Goal: Task Accomplishment & Management: Use online tool/utility

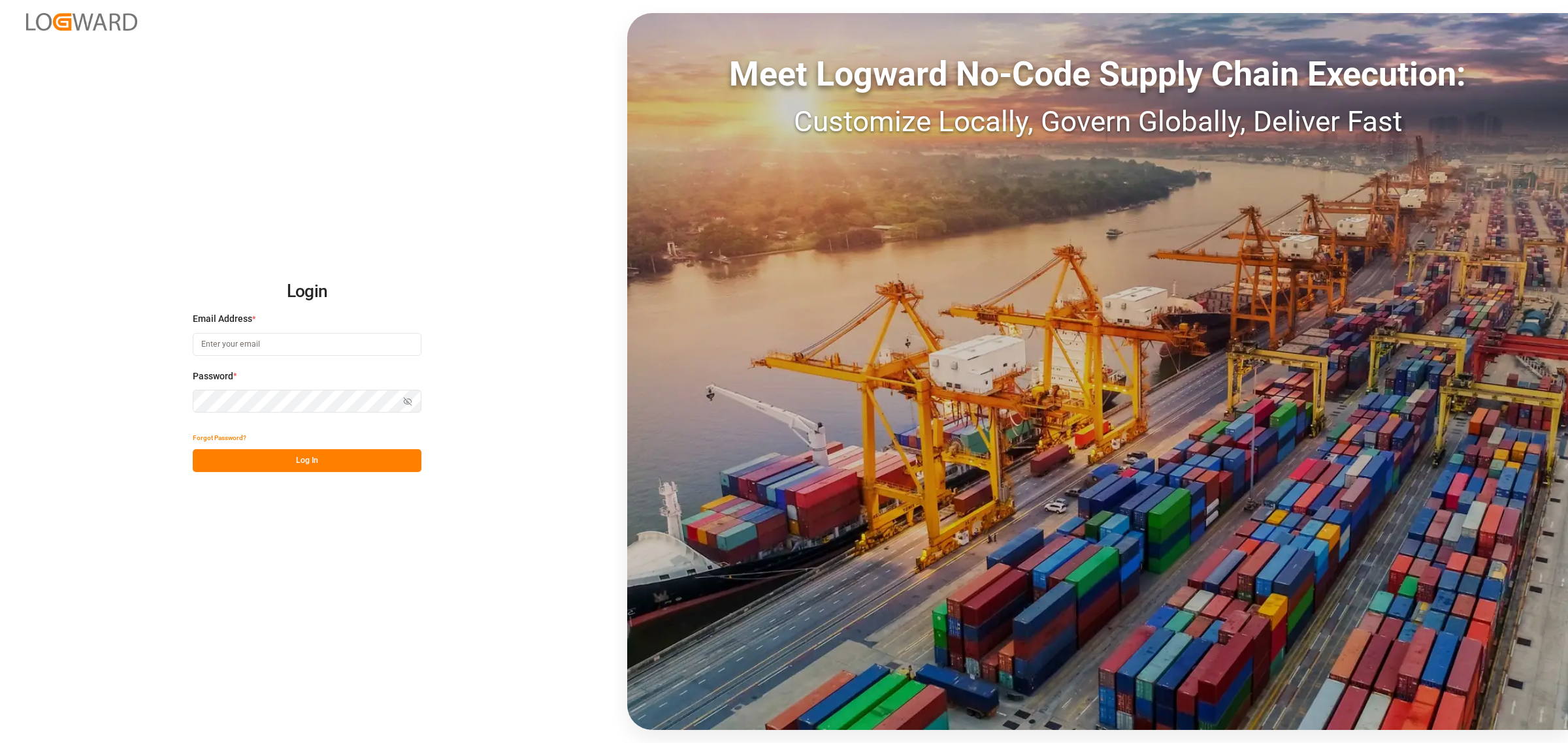
type input "[PERSON_NAME][EMAIL_ADDRESS][DOMAIN_NAME]"
click at [309, 456] on button "Log In" at bounding box center [307, 460] width 229 height 23
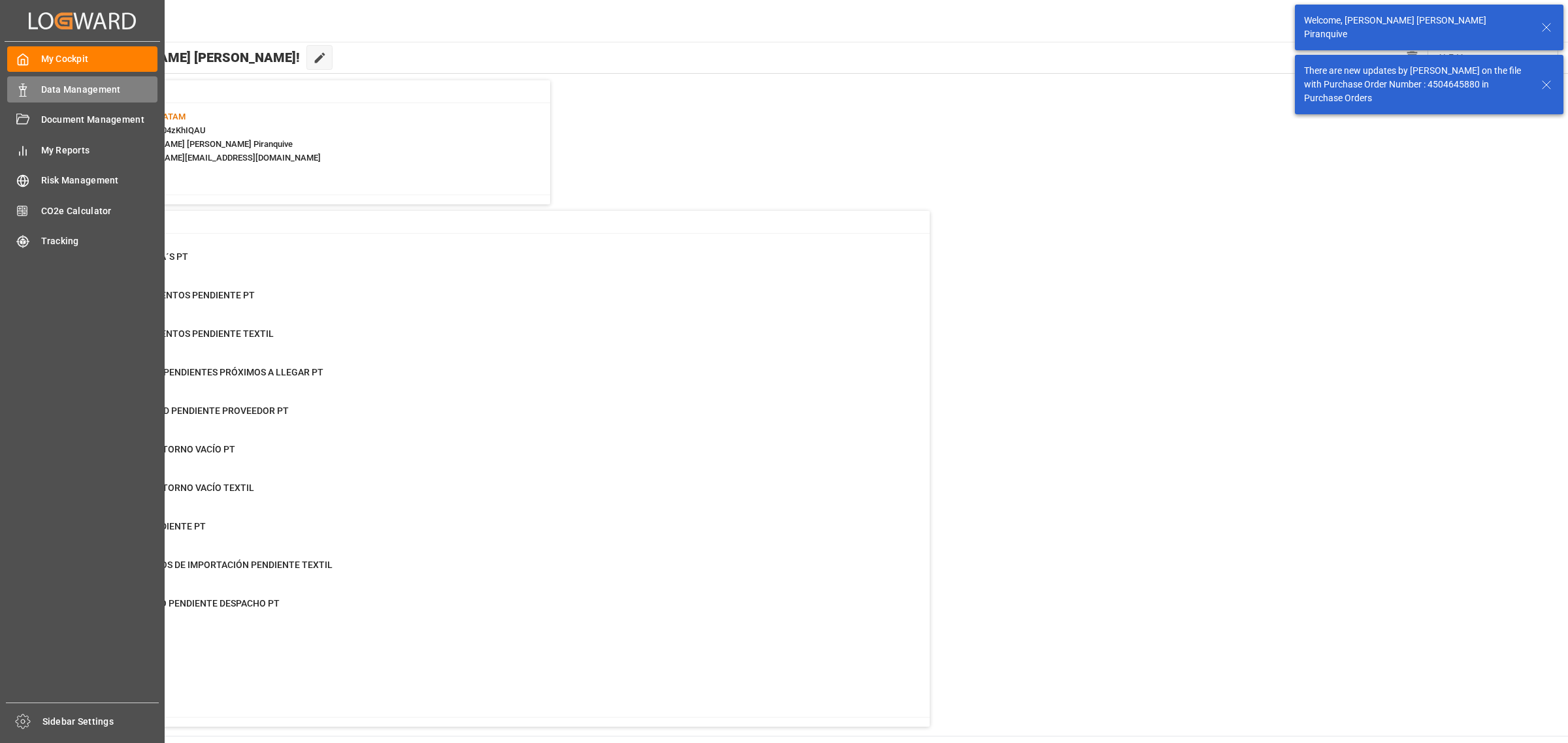
click at [54, 86] on span "Data Management" at bounding box center [100, 90] width 117 height 14
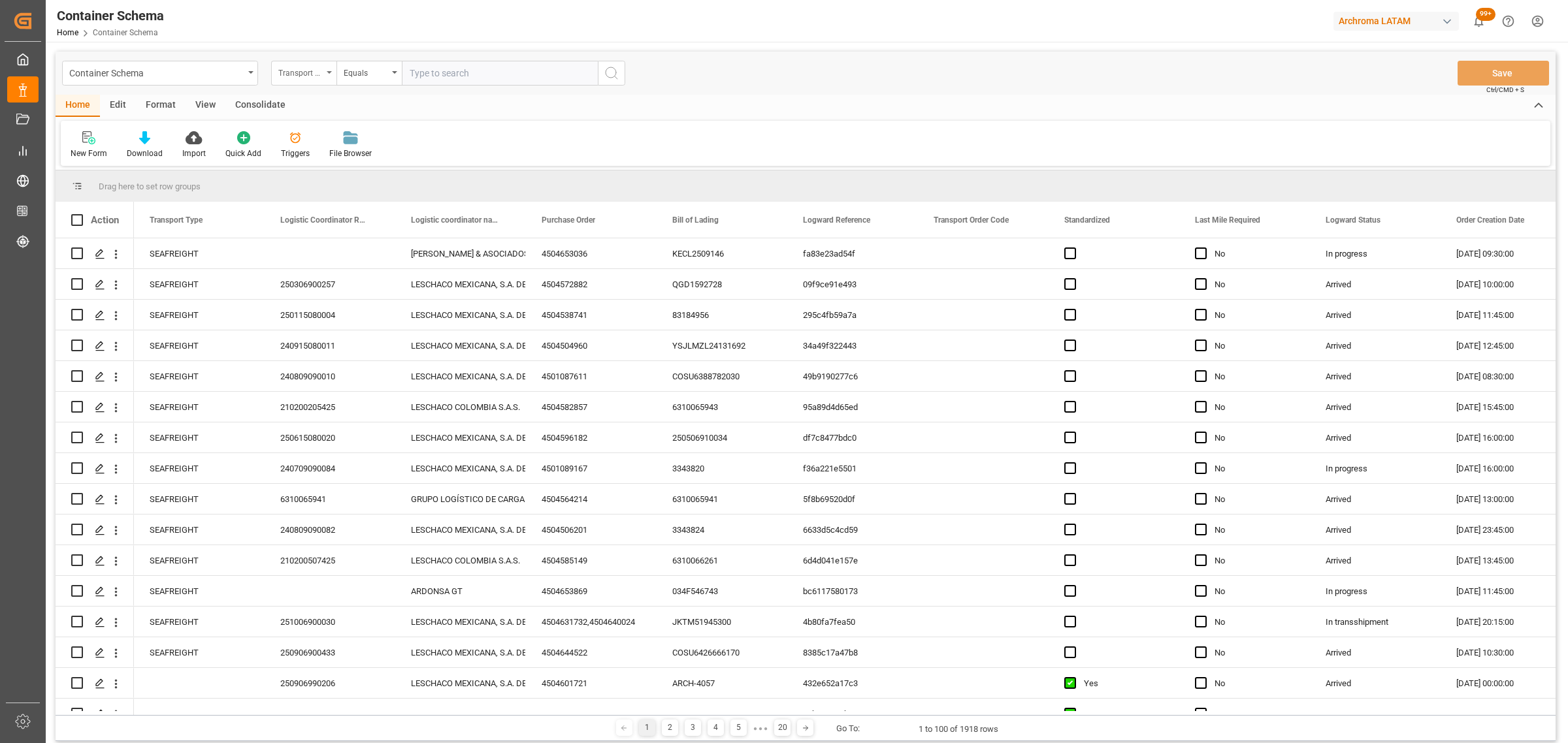
click at [296, 75] on div "Transport Type" at bounding box center [300, 71] width 44 height 15
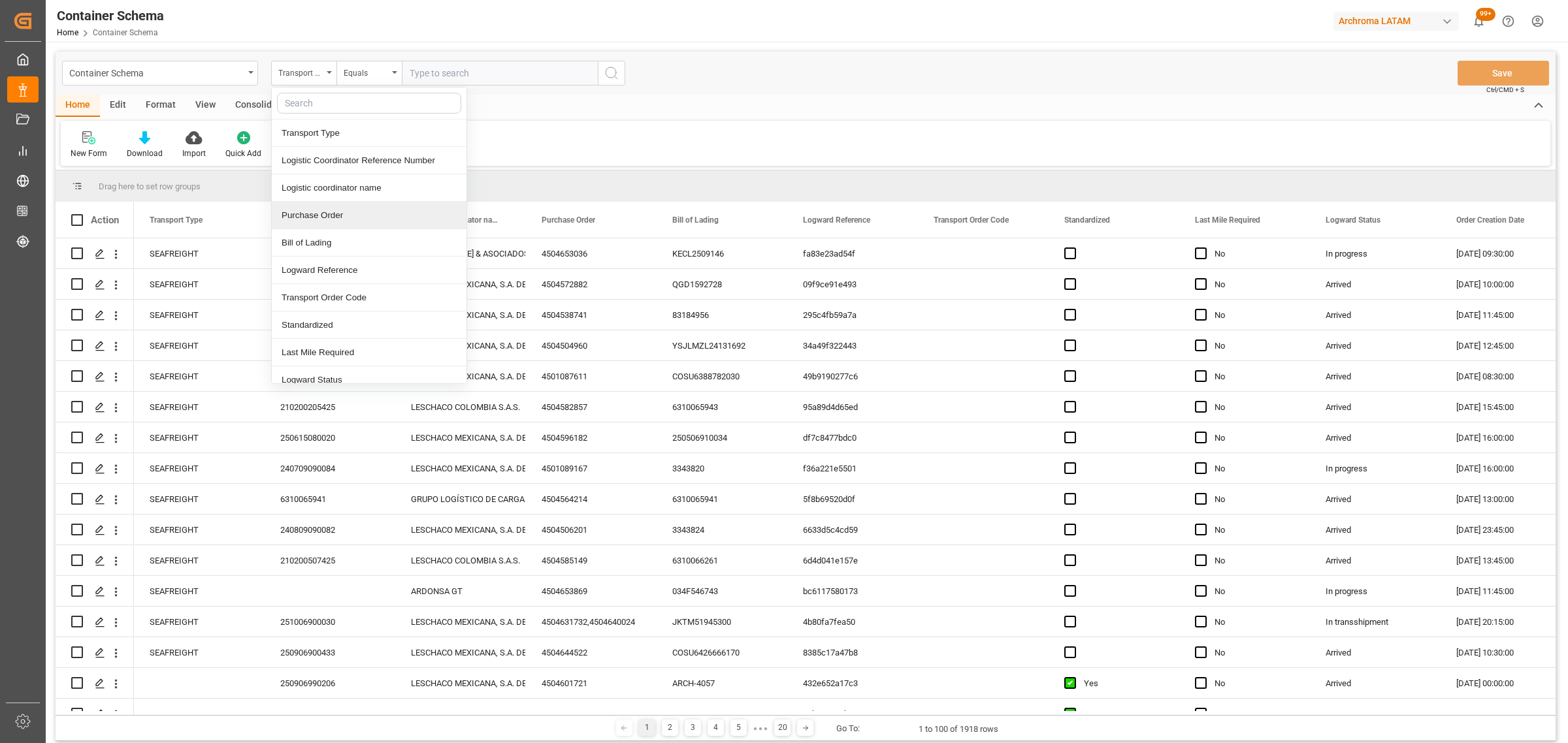
click at [328, 216] on div "Purchase Order" at bounding box center [368, 215] width 194 height 28
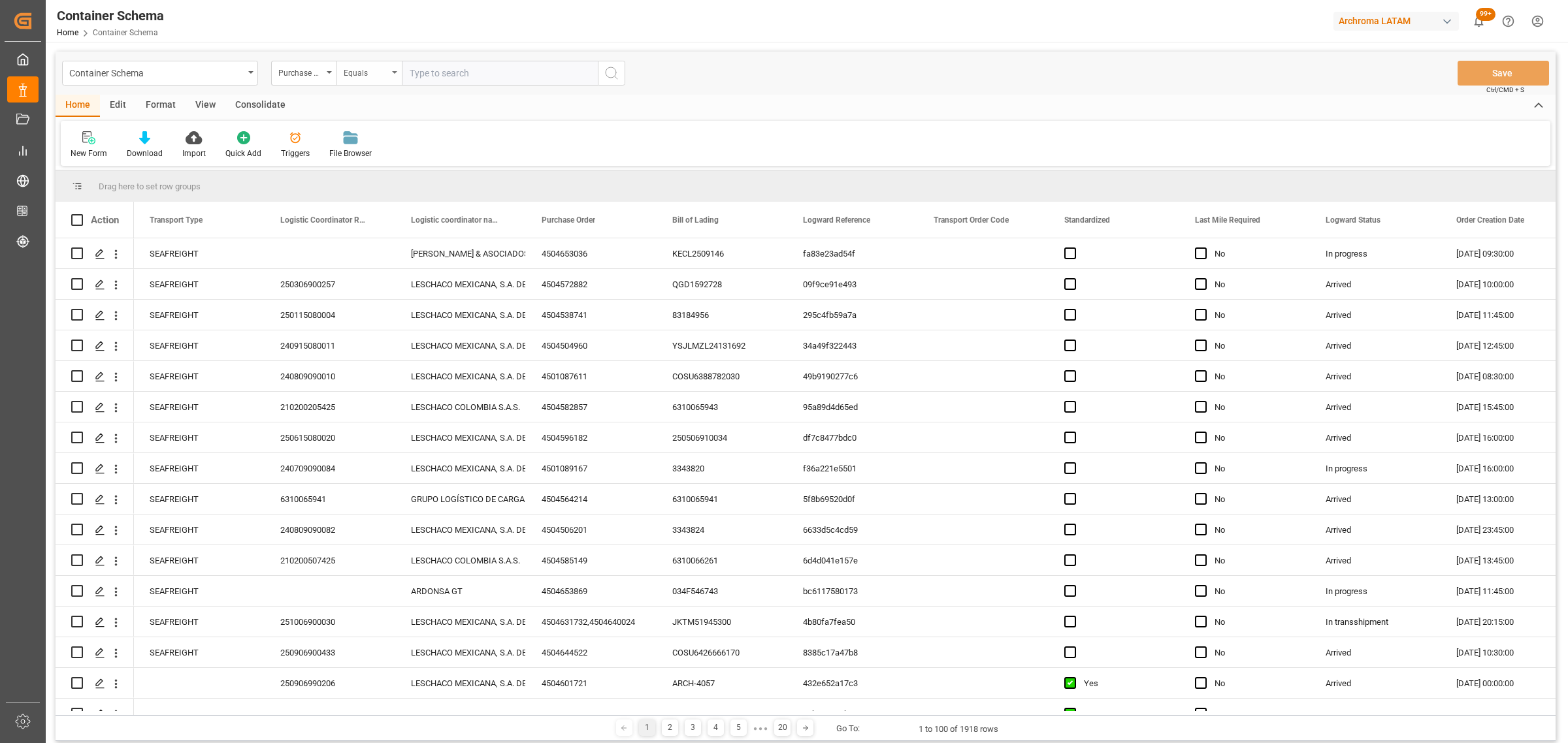
click at [352, 75] on div "Equals" at bounding box center [365, 71] width 44 height 15
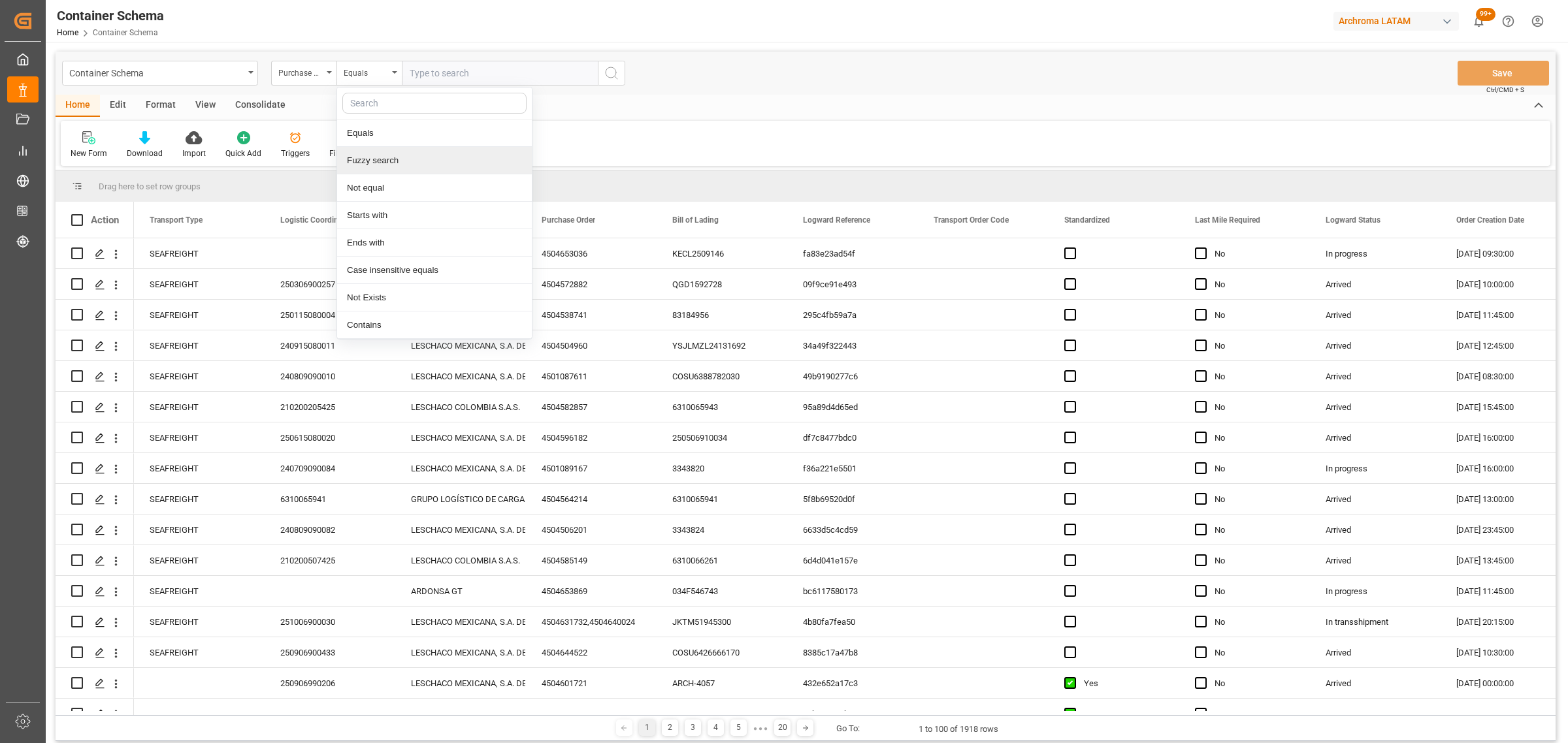
click at [397, 162] on div "Fuzzy search" at bounding box center [434, 161] width 194 height 28
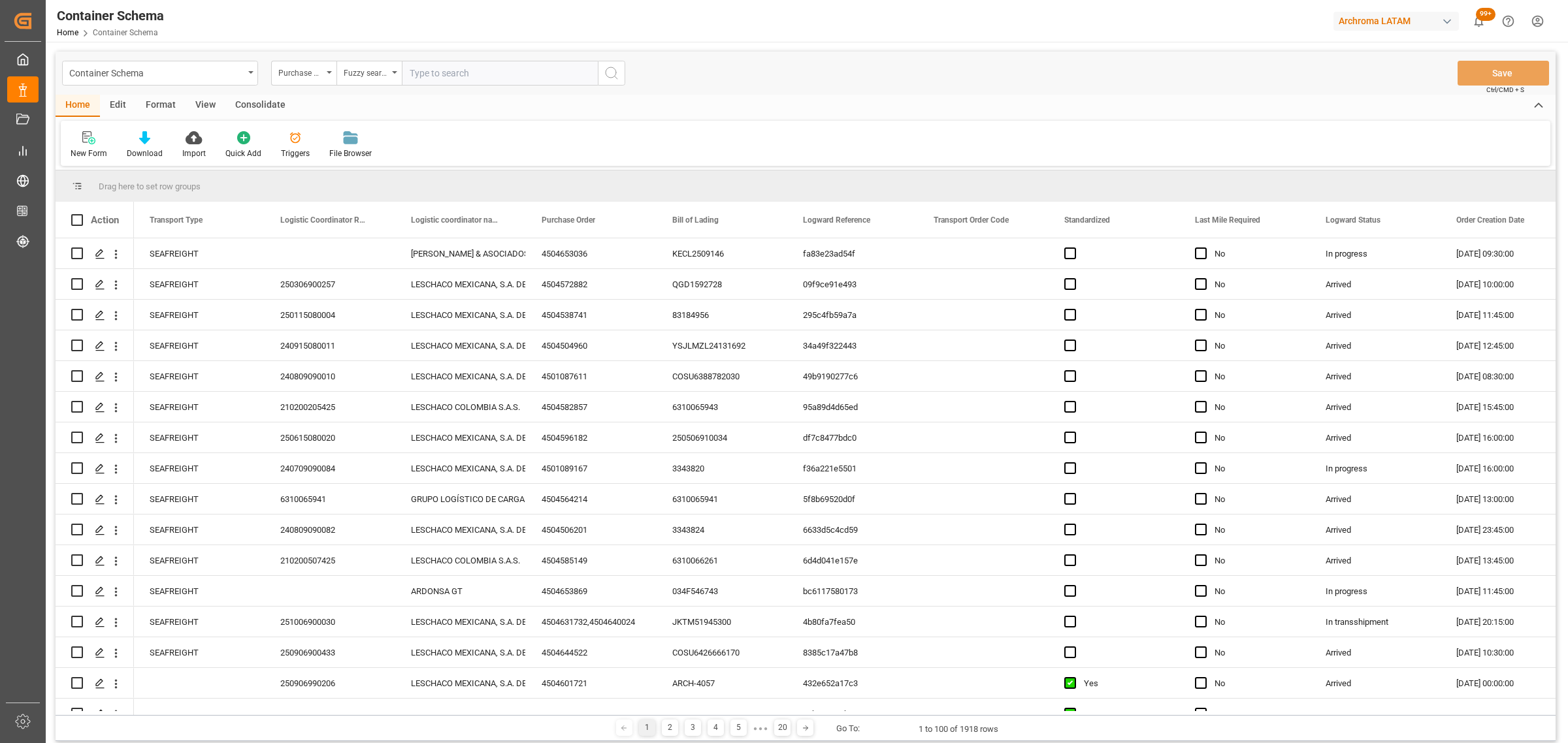
click at [451, 76] on input "text" at bounding box center [499, 73] width 196 height 25
paste input "4504664202"
type input "4504664202"
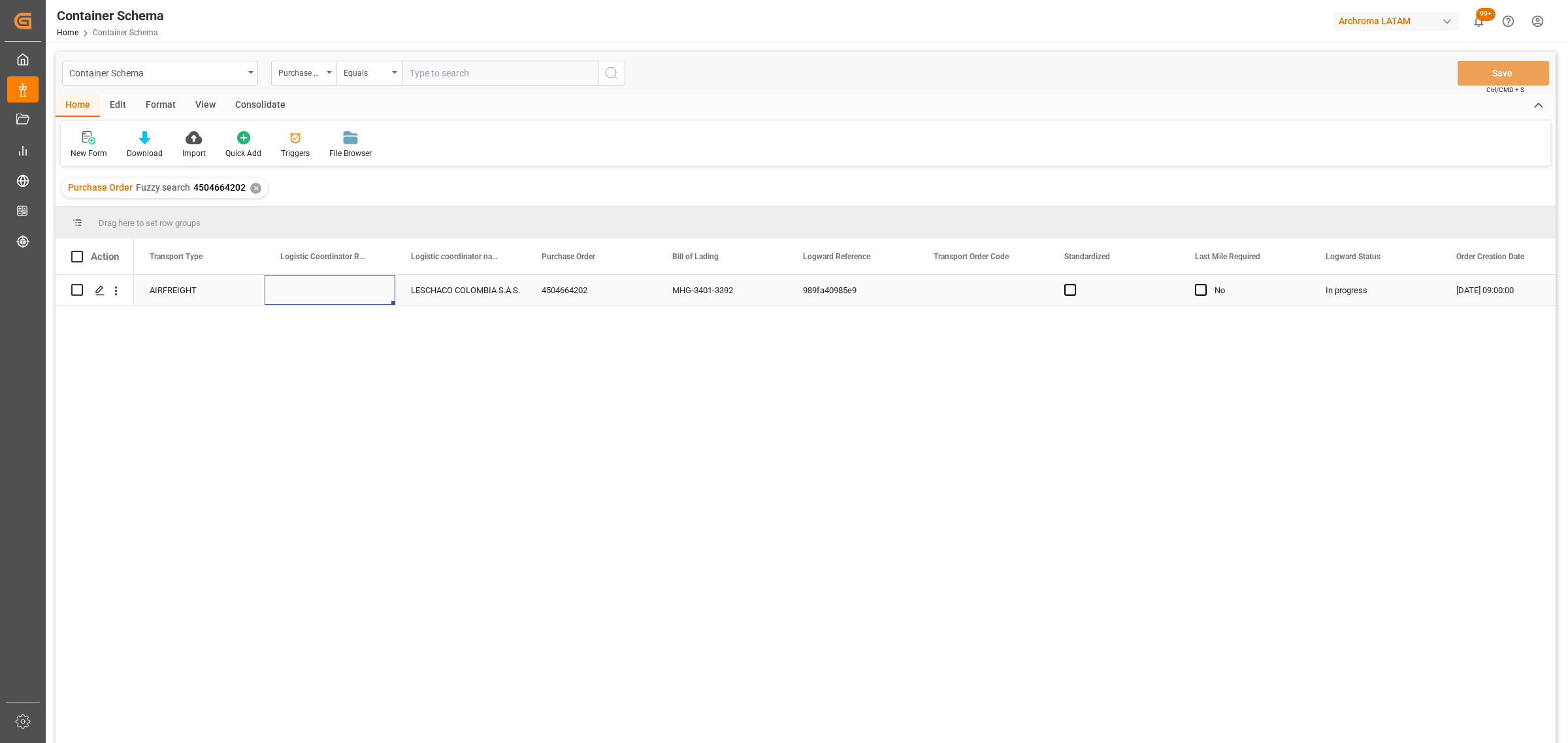
click at [299, 301] on div "Press SPACE to select this row." at bounding box center [330, 290] width 131 height 30
click at [299, 298] on div "Press SPACE to select this row." at bounding box center [330, 290] width 131 height 30
type input "200200904225"
click at [1489, 67] on button "Save" at bounding box center [1503, 73] width 92 height 25
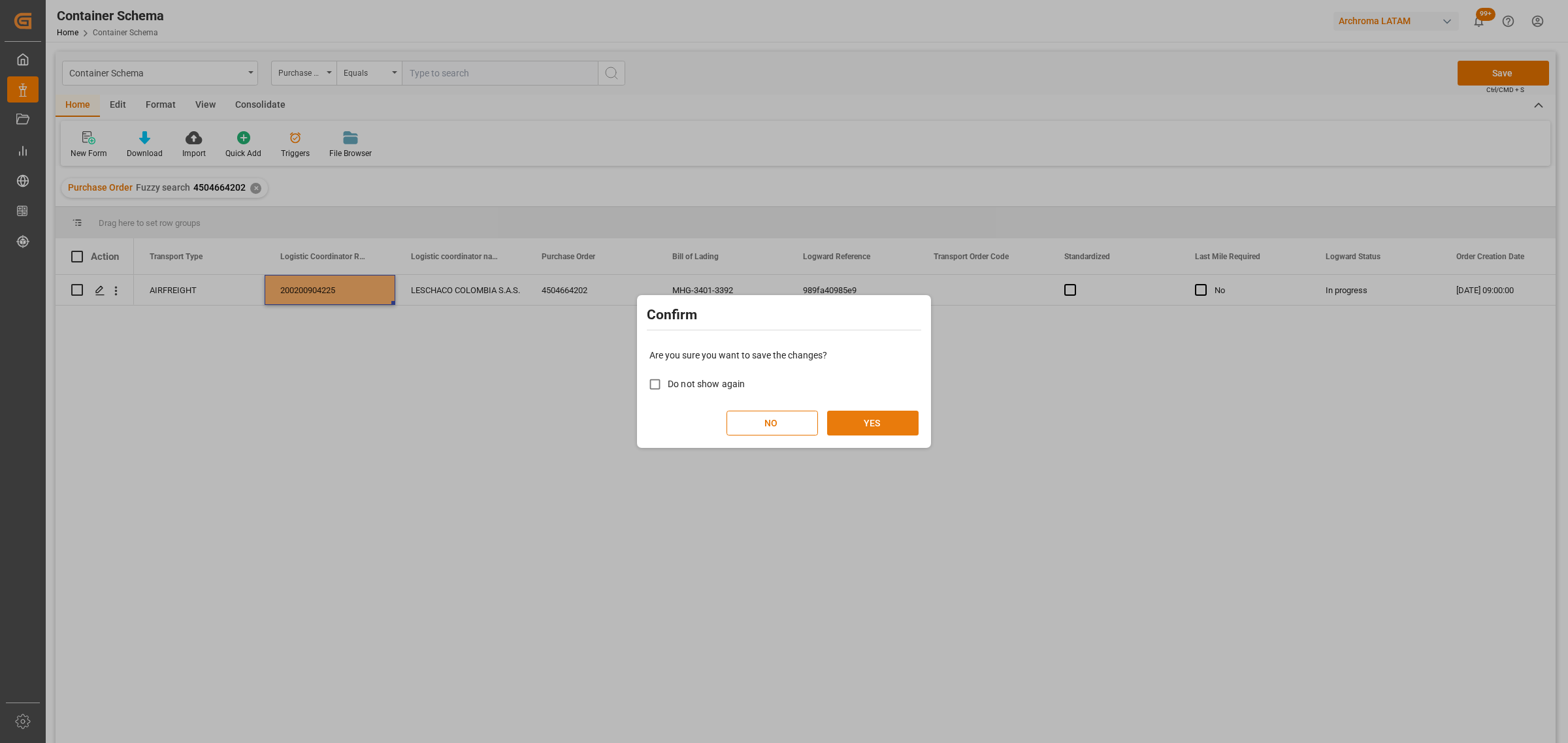
click at [856, 431] on button "YES" at bounding box center [873, 424] width 92 height 25
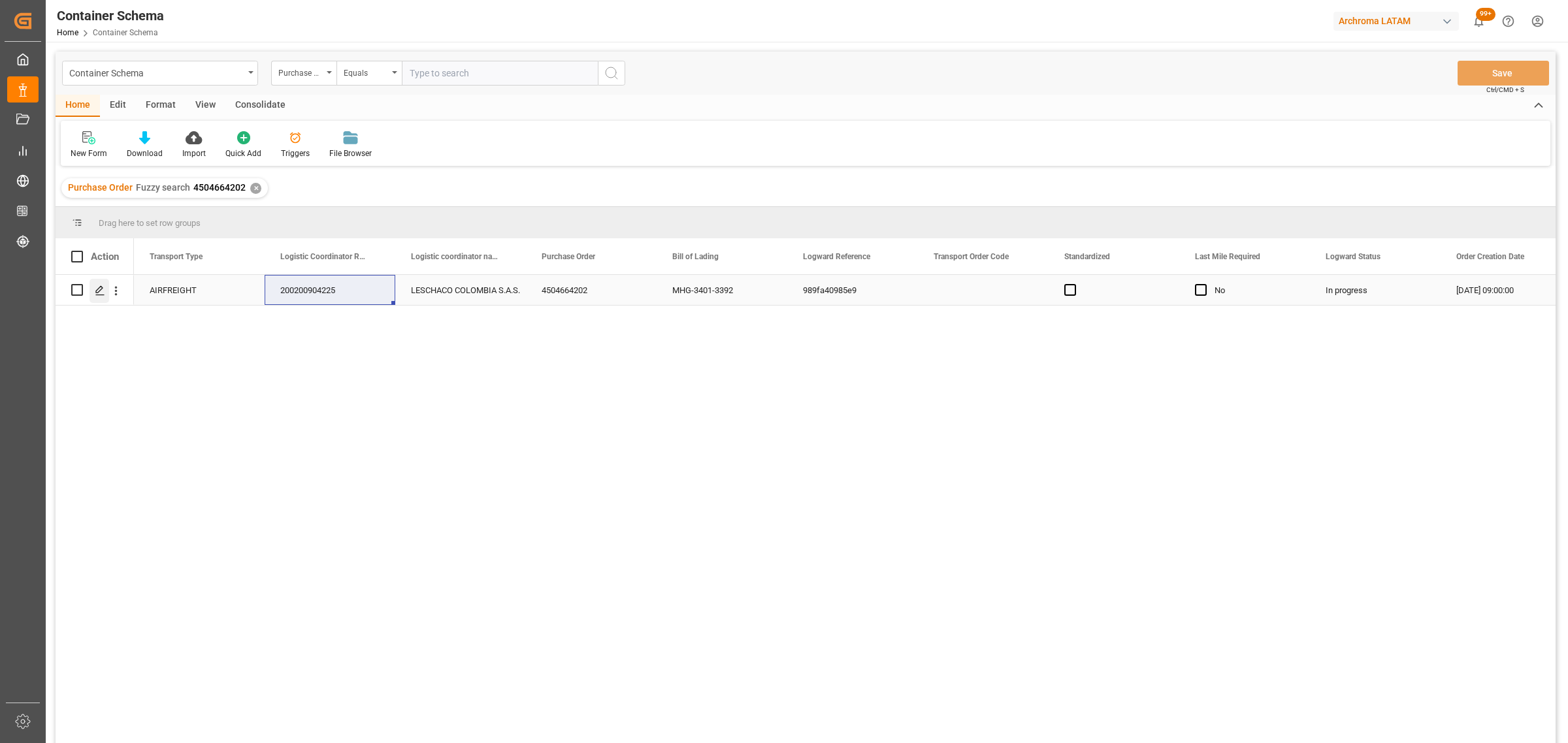
click at [99, 283] on div "Press SPACE to select this row." at bounding box center [99, 290] width 20 height 24
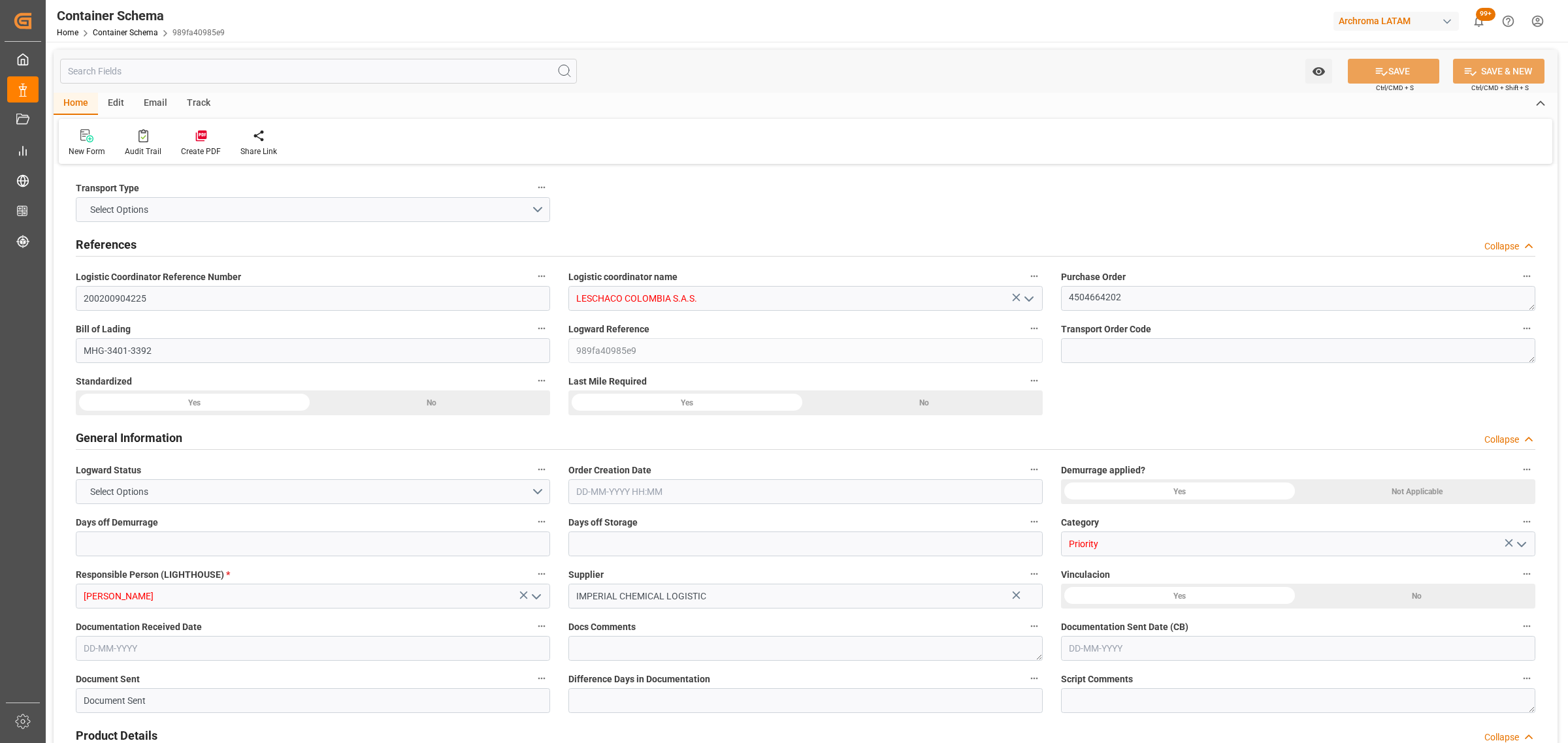
type input "0"
type input "3"
type input "1"
type input "3"
type input "75"
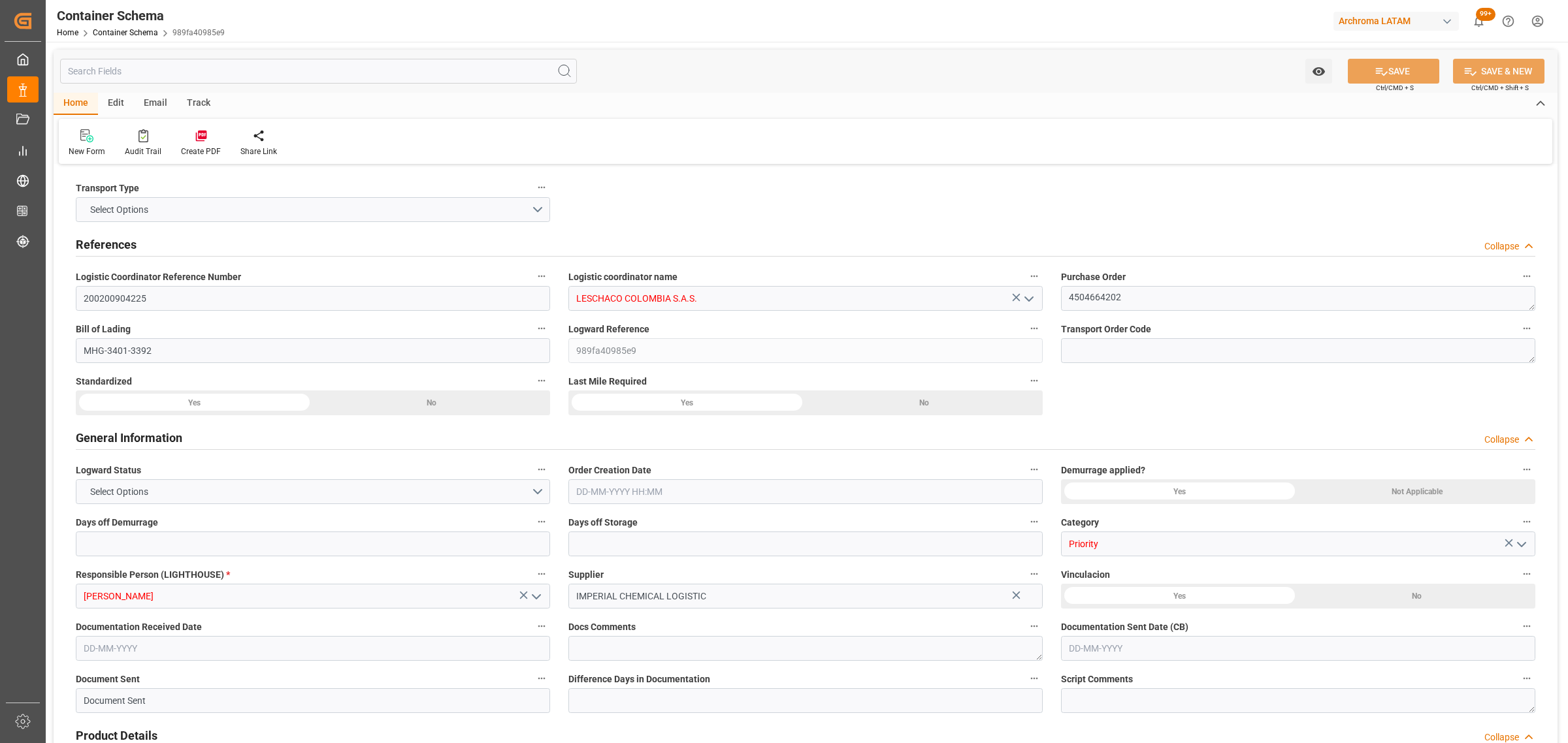
type input "80.1"
type input "DENFW"
type input "COBOG"
type input "[DATE] 09:00"
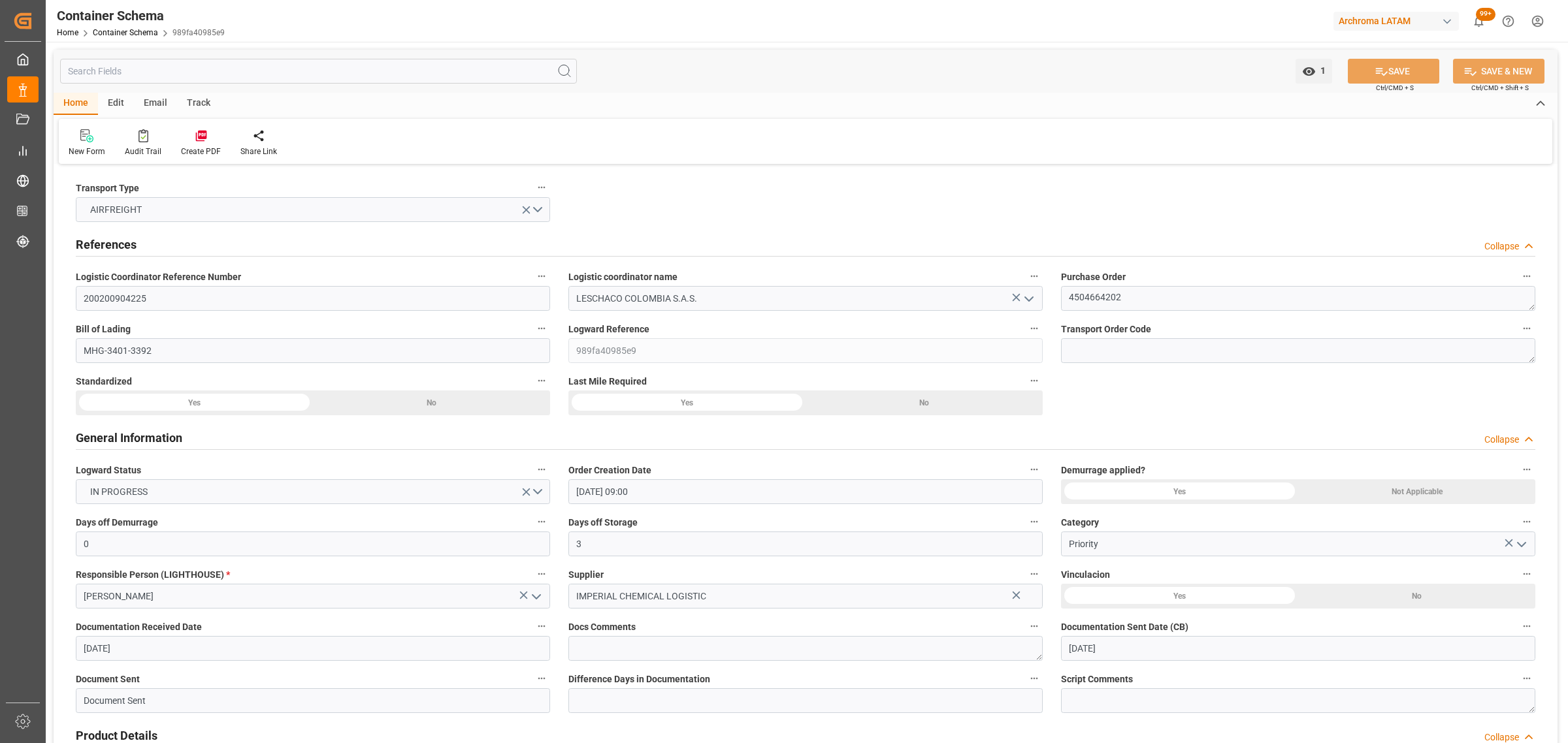
type input "[DATE]"
type input "[DATE] 00:00"
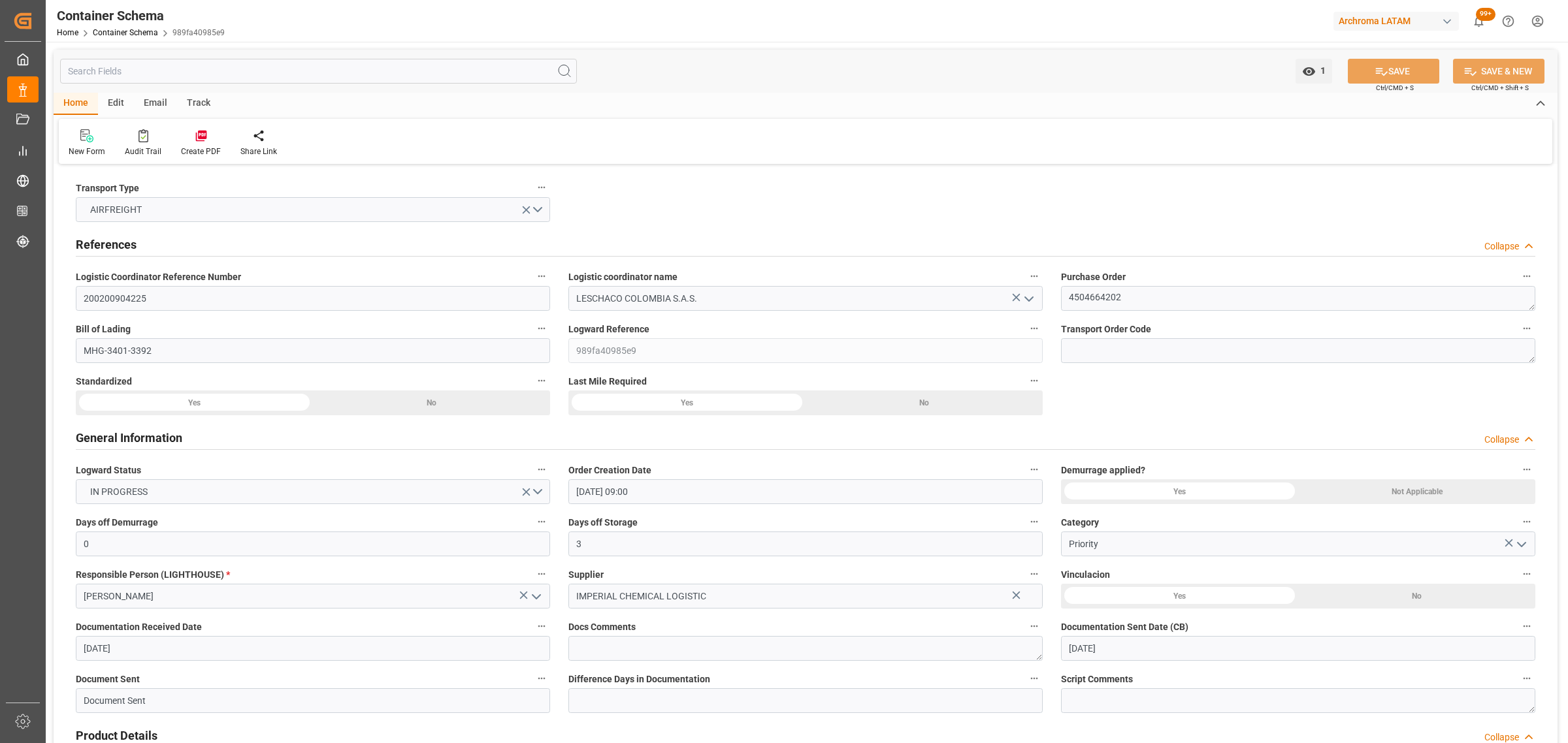
type input "[DATE] 00:00"
click at [191, 103] on div "Track" at bounding box center [198, 103] width 43 height 23
click at [154, 106] on div "Email" at bounding box center [155, 103] width 43 height 23
click at [76, 146] on div "Send Email" at bounding box center [88, 151] width 40 height 12
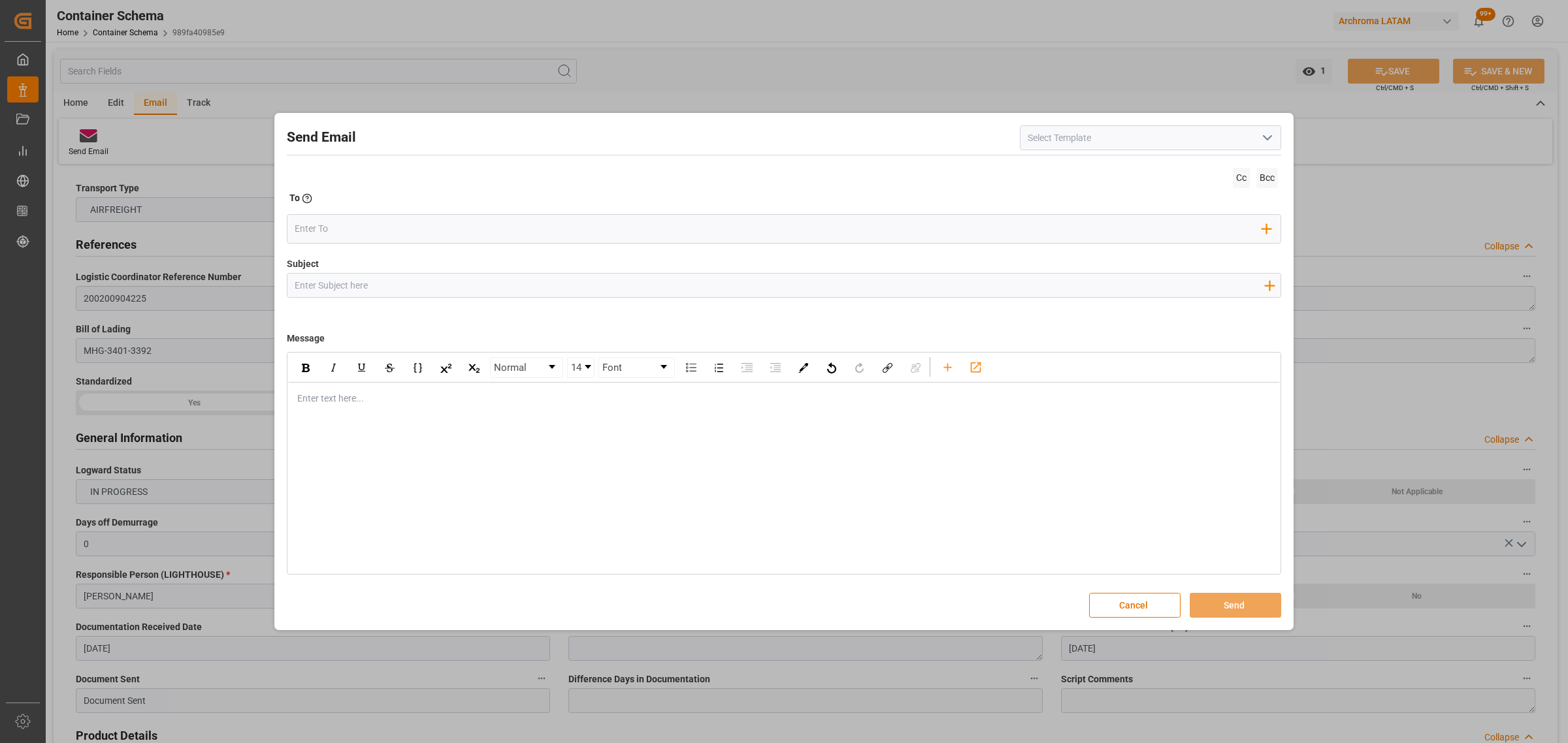
click at [442, 290] on input "Subject" at bounding box center [779, 285] width 983 height 23
paste input "PO 4504664202 //TE//AIR//DOCUMENTOS//ARCHROMA SWIFTZERLAND//ARCHROMA [GEOGRAPHI…"
drag, startPoint x: 470, startPoint y: 284, endPoint x: 409, endPoint y: 287, distance: 61.1
click at [409, 287] on input "PO 4504664202 //TE//AIR//DOCUMENTOS//ARCHROMA SWIFTZERLAND//ARCHROMA [GEOGRAPHI…" at bounding box center [779, 285] width 983 height 23
type input "PO 4504664202 //TE//AIR//LOGWARD STATUS//ARCHROMA SWIFTZERLAND//ARCHROMA [GEOGR…"
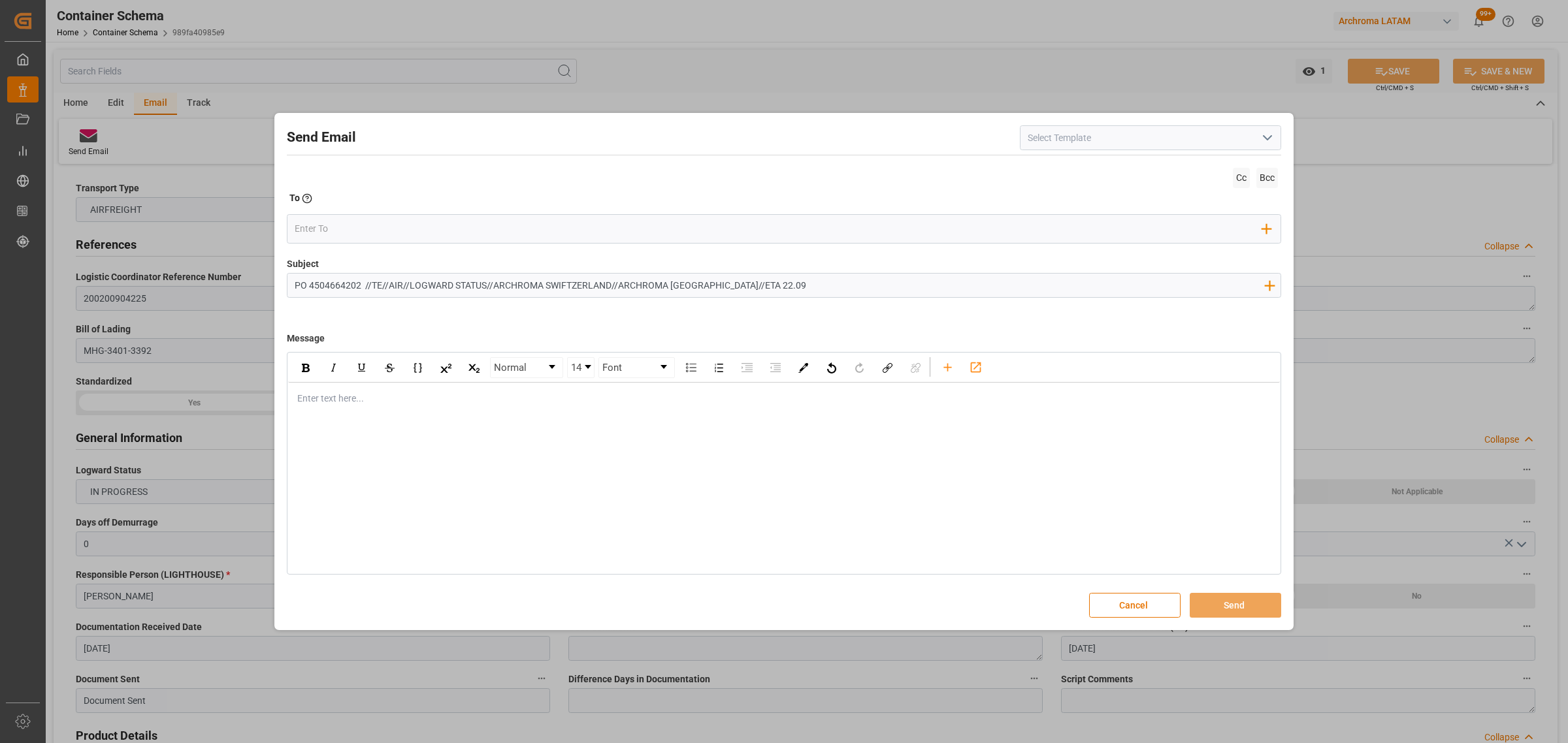
click at [323, 403] on div "rdw-editor" at bounding box center [784, 399] width 973 height 14
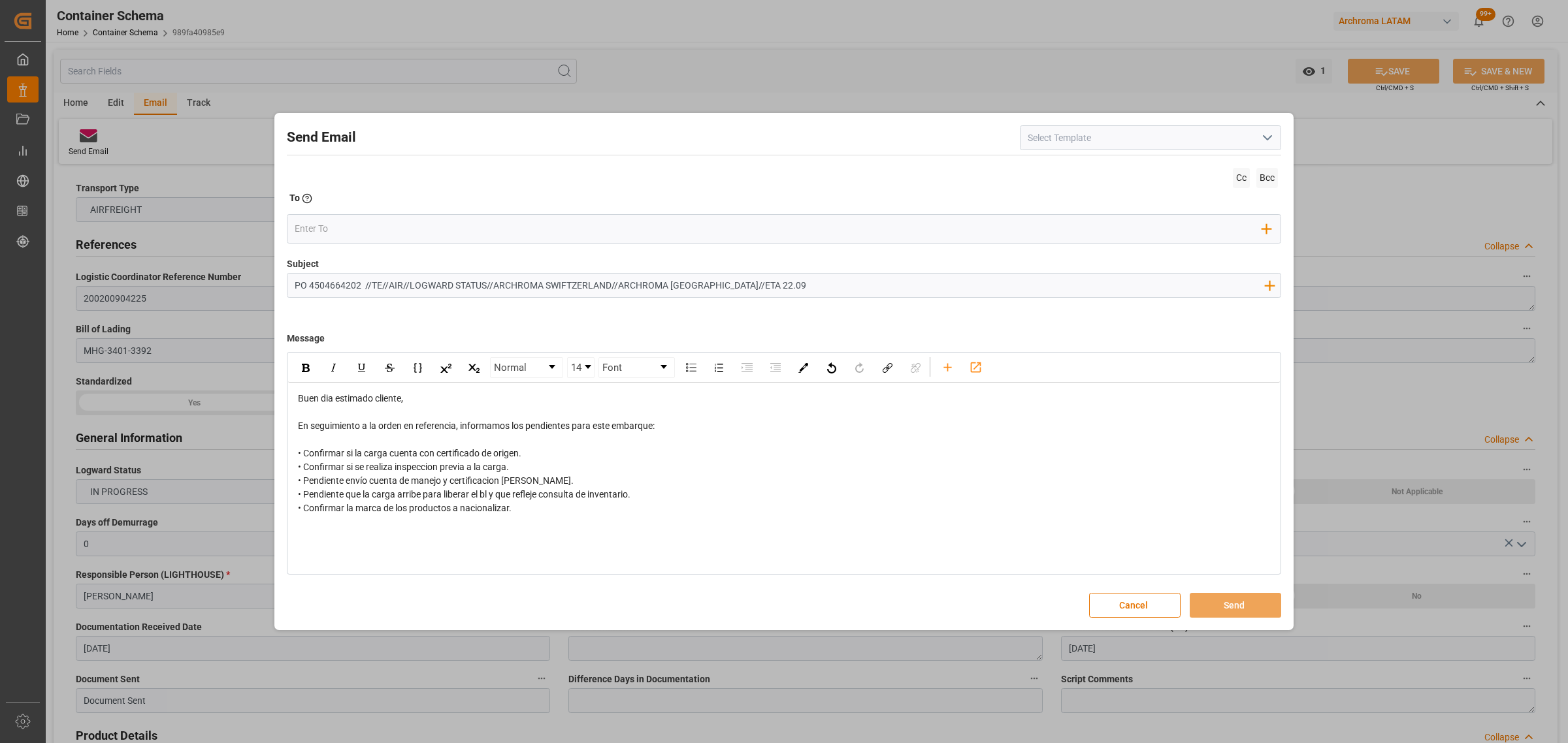
click at [488, 542] on div "rdw-editor" at bounding box center [784, 536] width 973 height 14
click at [314, 533] on div "rdw-editor" at bounding box center [784, 536] width 973 height 14
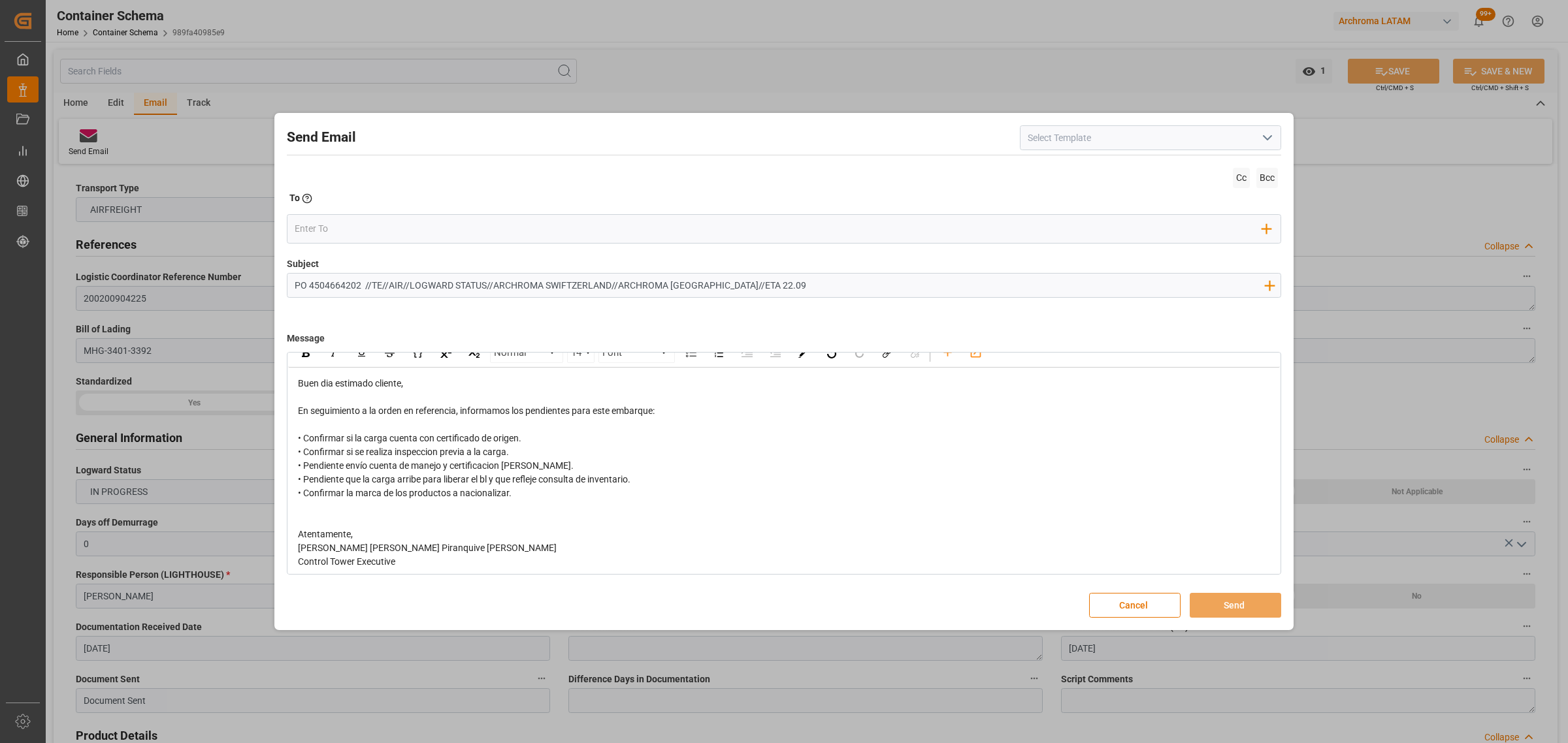
scroll to position [20, 0]
click at [373, 215] on div "Add Field to To" at bounding box center [784, 229] width 994 height 29
click at [371, 220] on input "email" at bounding box center [779, 229] width 968 height 20
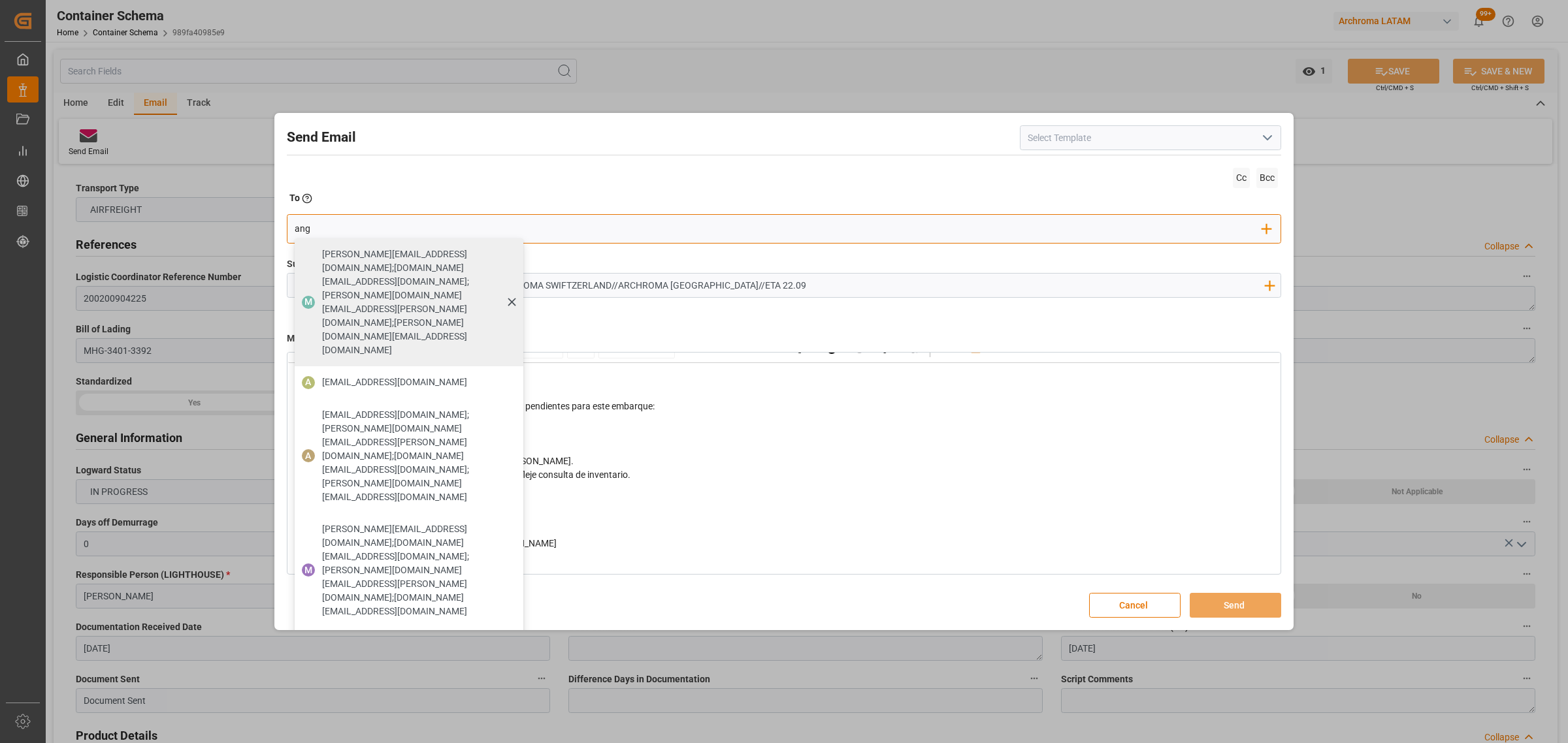
type input "angie"
click at [393, 371] on div "[EMAIL_ADDRESS][DOMAIN_NAME]" at bounding box center [395, 382] width 154 height 23
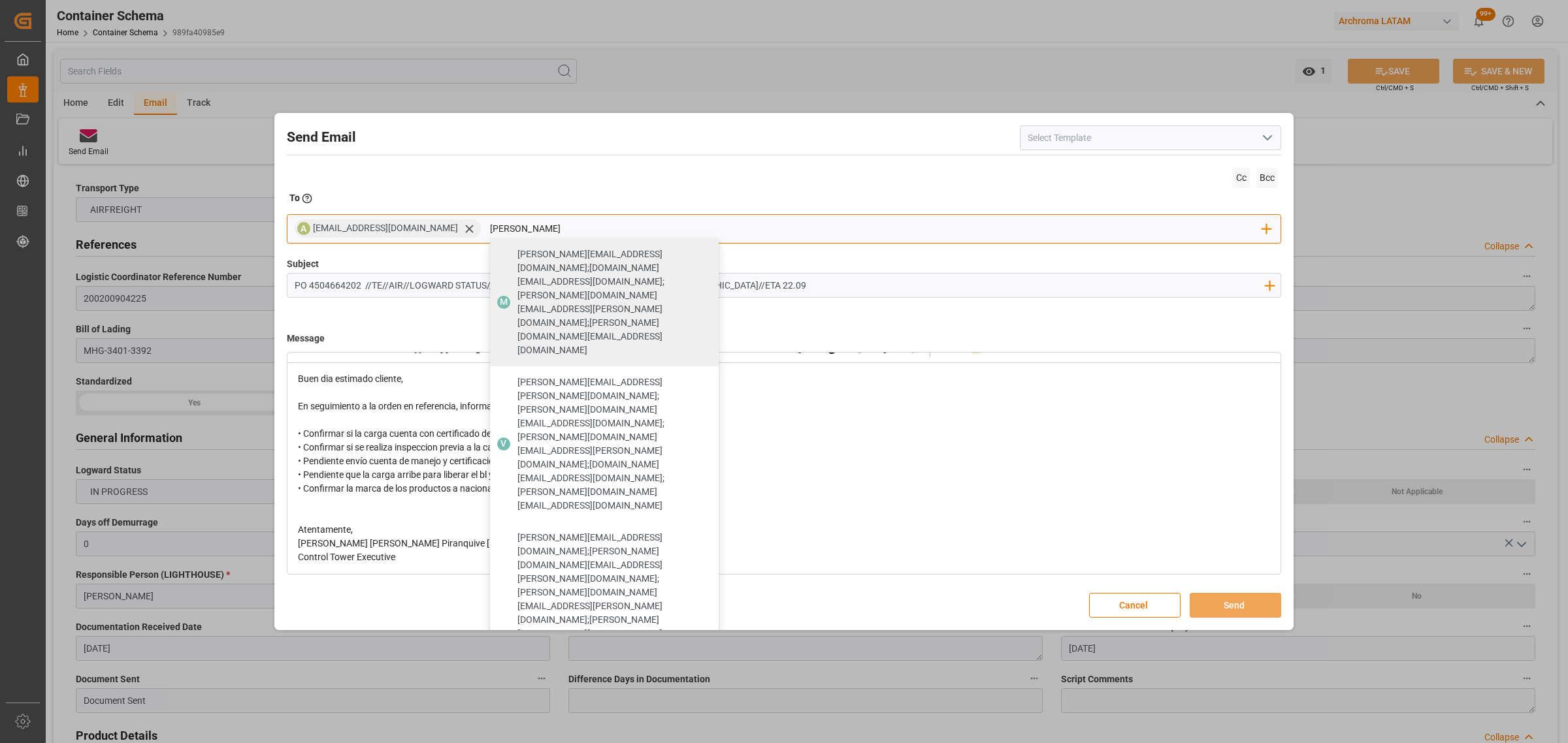
type input "[PERSON_NAME]"
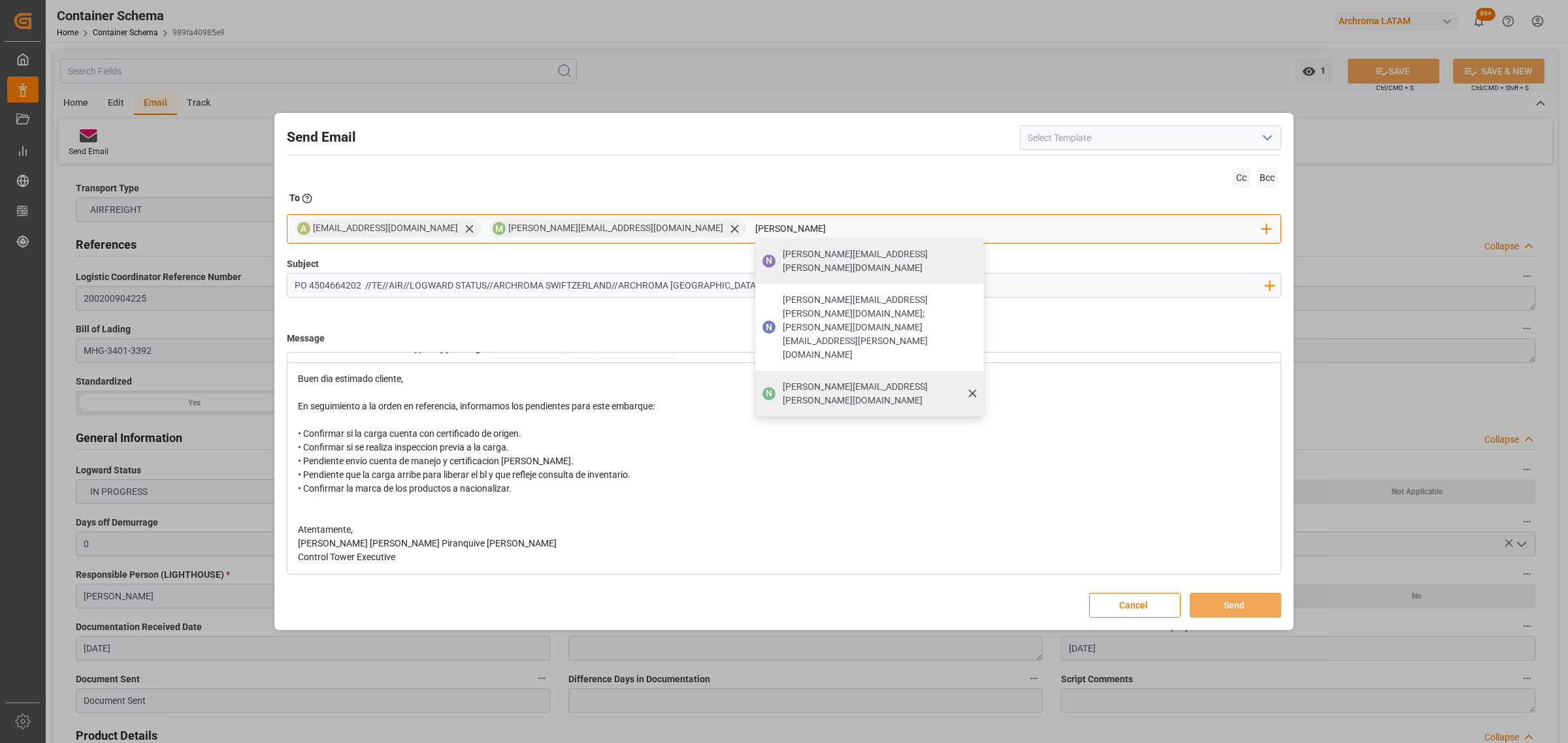
type input "[PERSON_NAME]"
click at [783, 380] on span "[PERSON_NAME][EMAIL_ADDRESS][PERSON_NAME][DOMAIN_NAME]" at bounding box center [879, 394] width 192 height 28
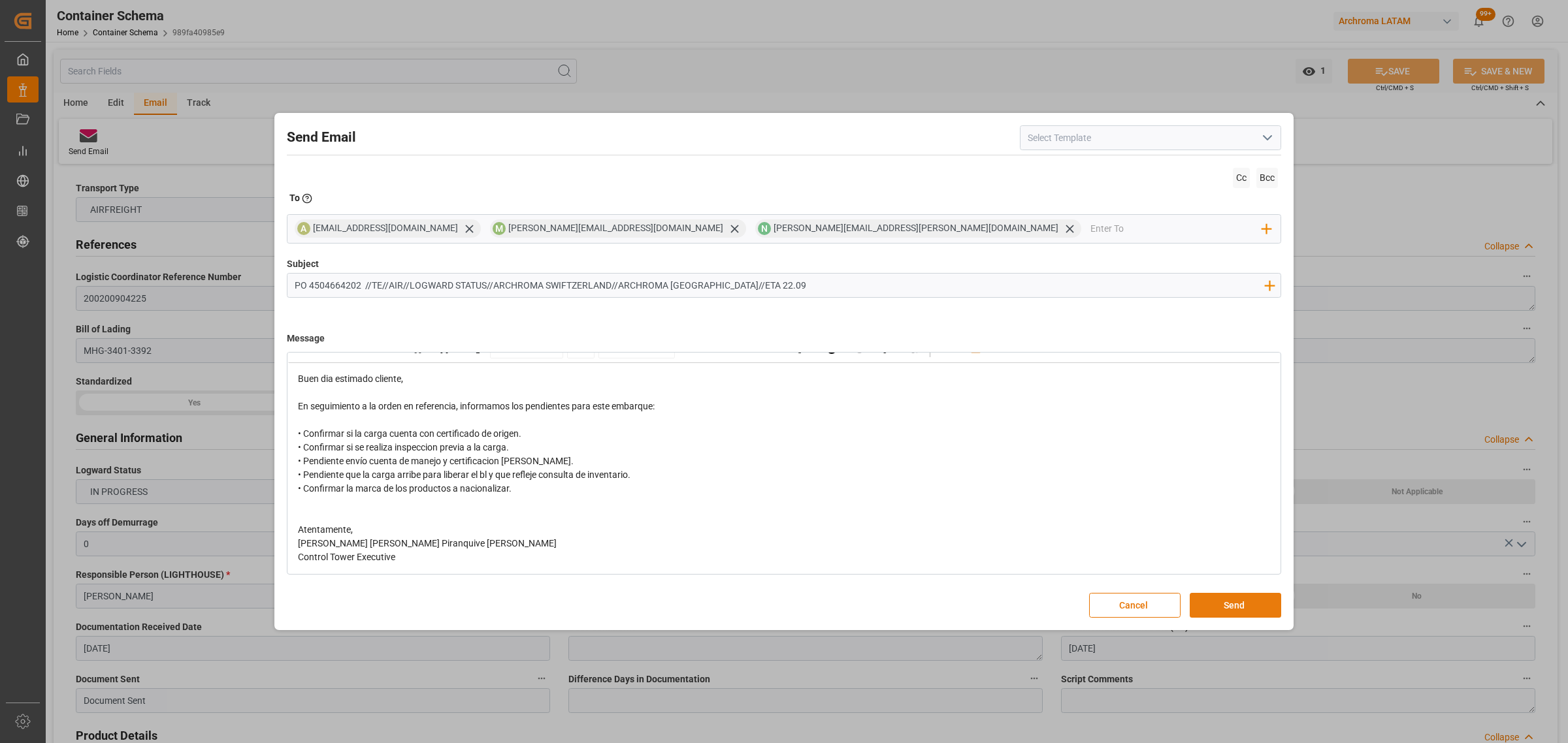
click at [1238, 605] on button "Send" at bounding box center [1235, 605] width 92 height 25
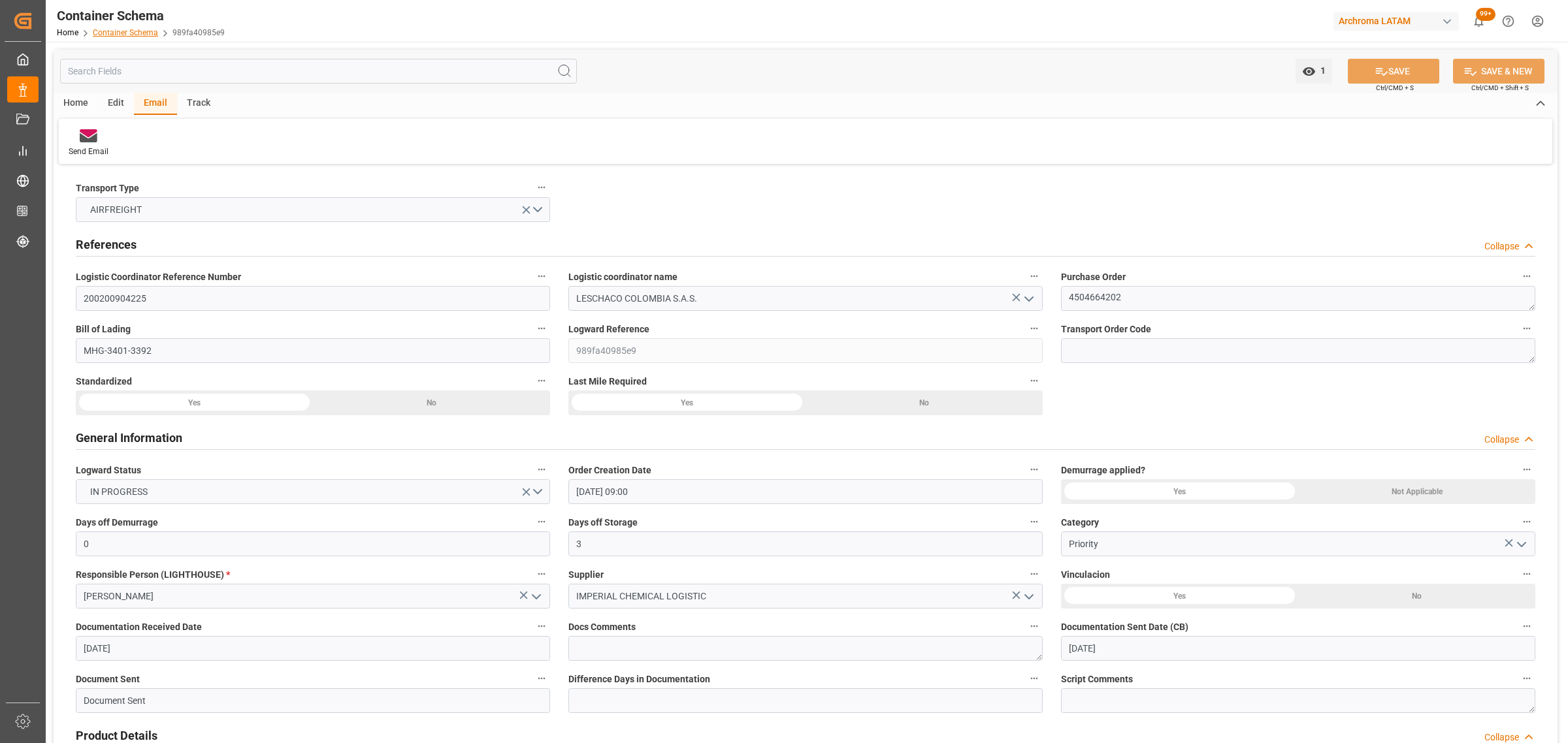
click at [135, 30] on link "Container Schema" at bounding box center [125, 33] width 66 height 9
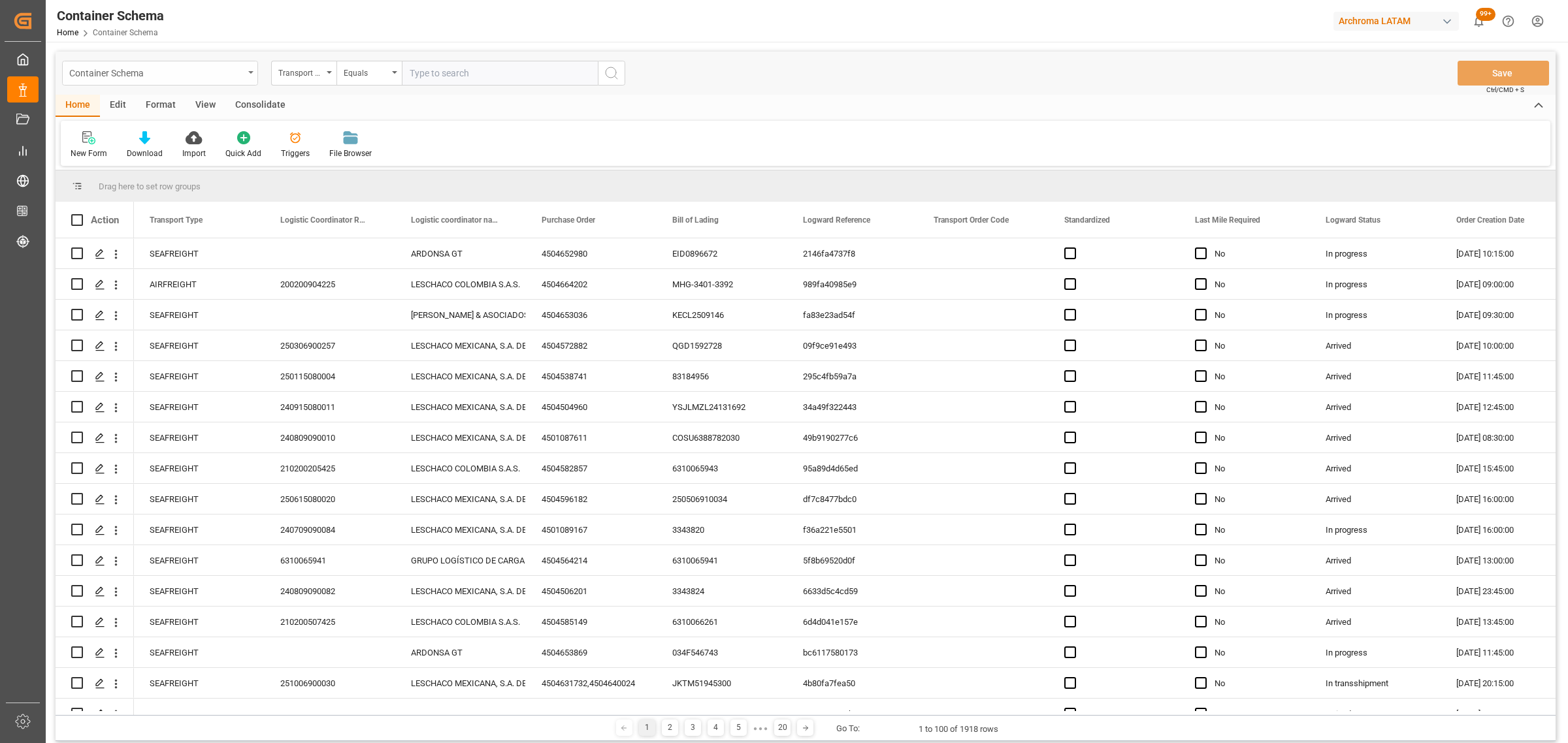
click at [207, 77] on div "Container Schema" at bounding box center [157, 72] width 175 height 16
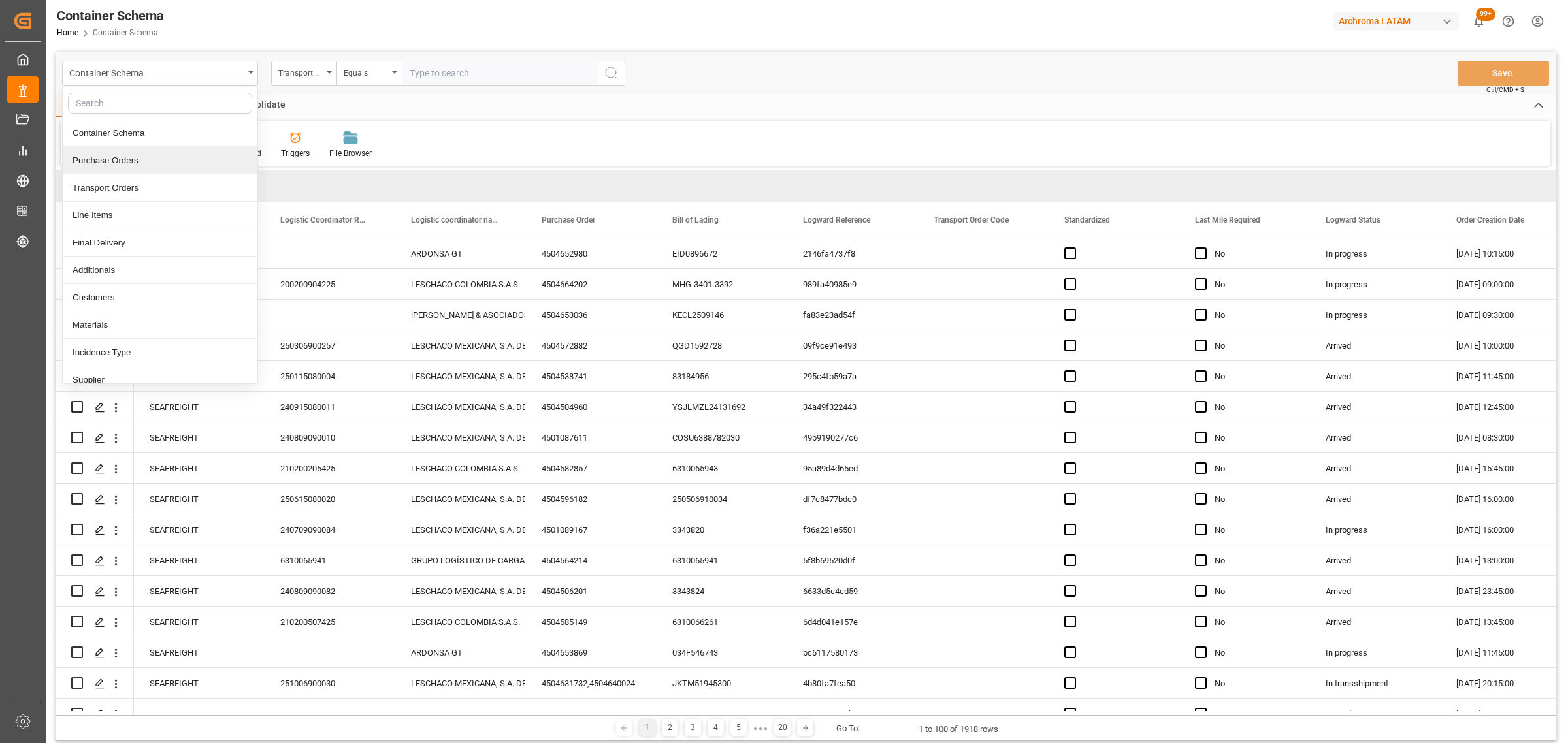
click at [124, 162] on div "Purchase Orders" at bounding box center [159, 161] width 194 height 28
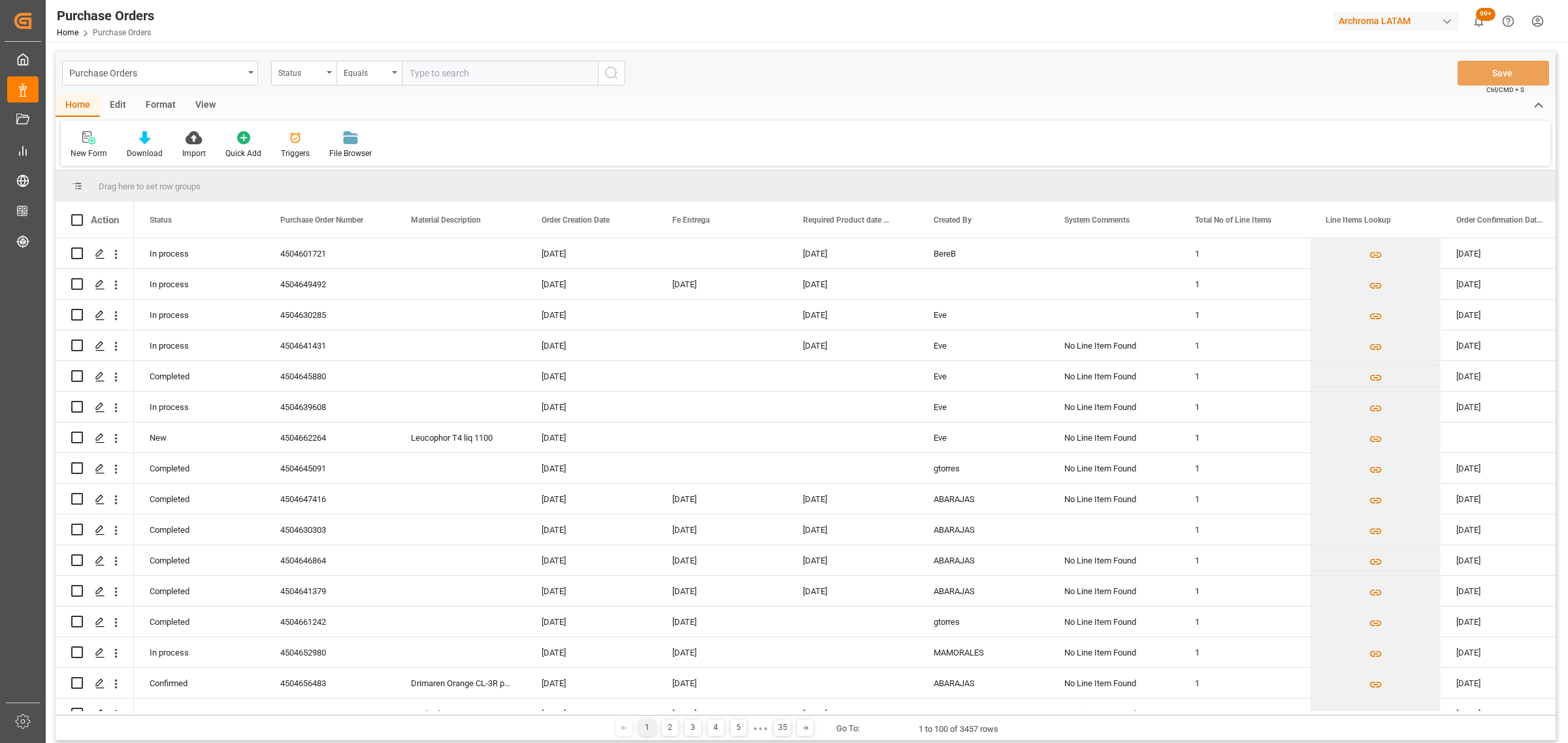
click at [290, 89] on div "Purchase Orders Status Equals Save Ctrl/CMD + S" at bounding box center [805, 73] width 1500 height 43
click at [296, 79] on div "Status" at bounding box center [304, 73] width 66 height 25
click at [312, 157] on div "Purchase Order Number" at bounding box center [368, 161] width 194 height 28
click at [377, 76] on div "Equals" at bounding box center [365, 71] width 44 height 15
click at [411, 163] on div "Fuzzy search" at bounding box center [434, 161] width 194 height 28
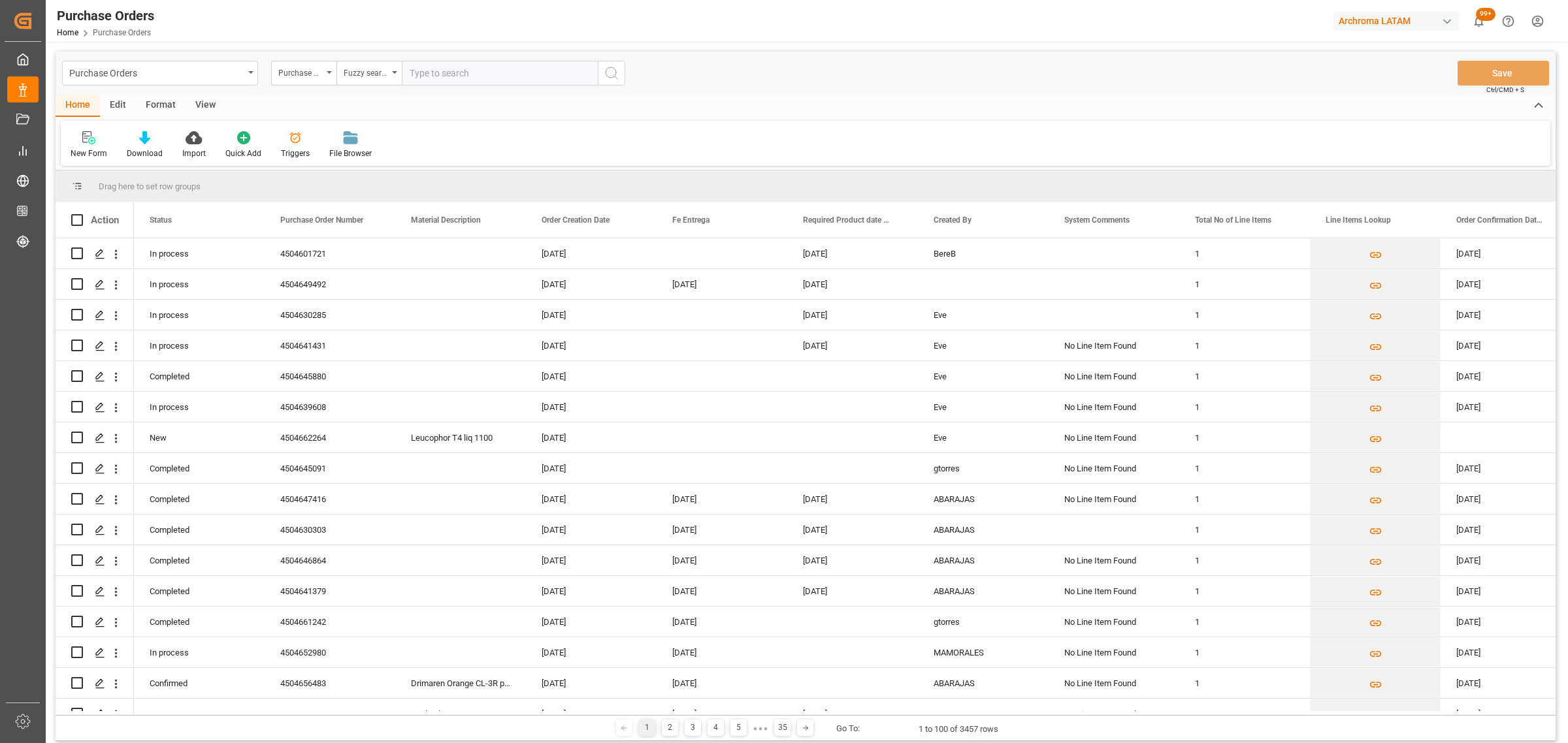
click at [458, 76] on input "text" at bounding box center [499, 73] width 196 height 25
paste input "4504667997"
type input "4504667997"
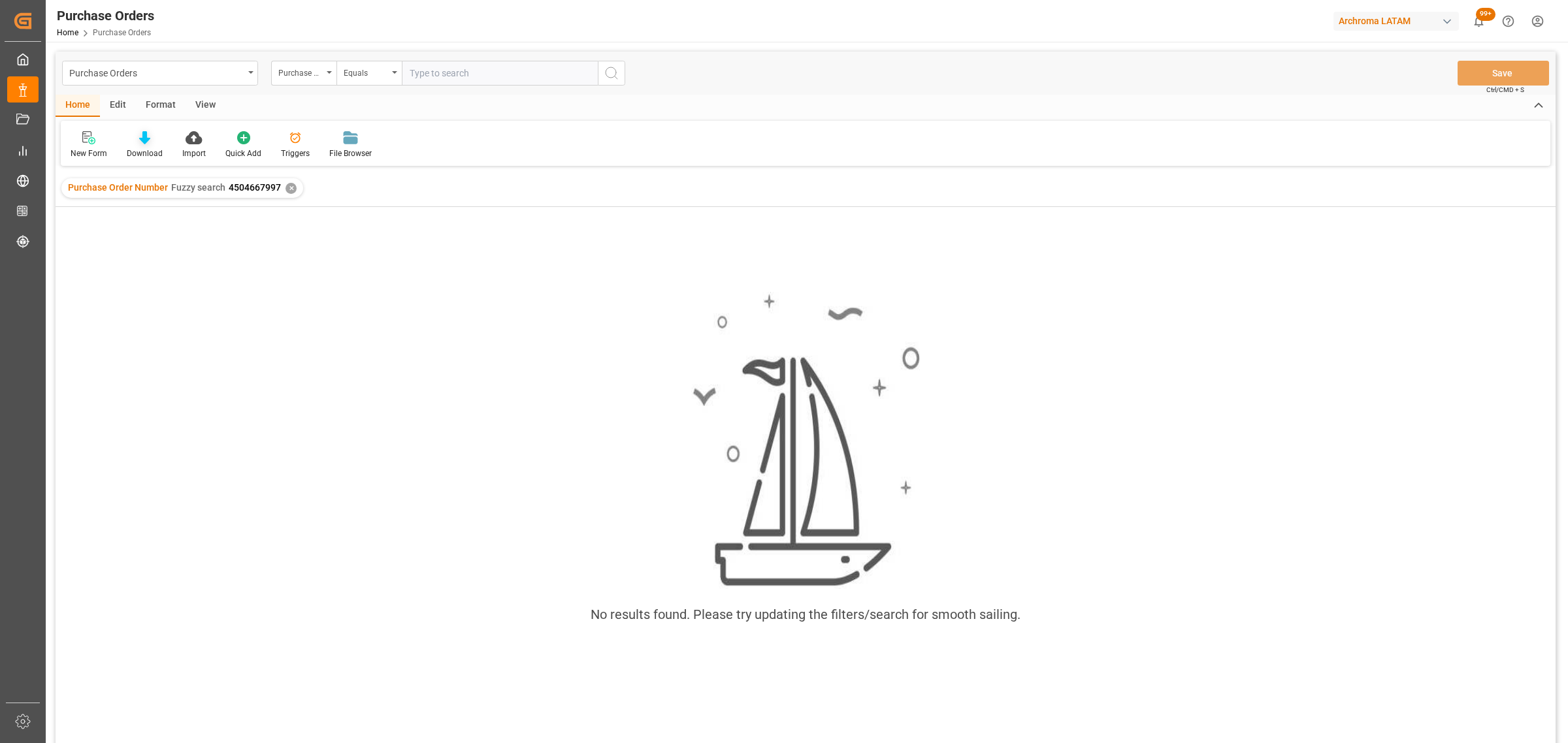
click at [132, 148] on div "Download" at bounding box center [144, 154] width 36 height 12
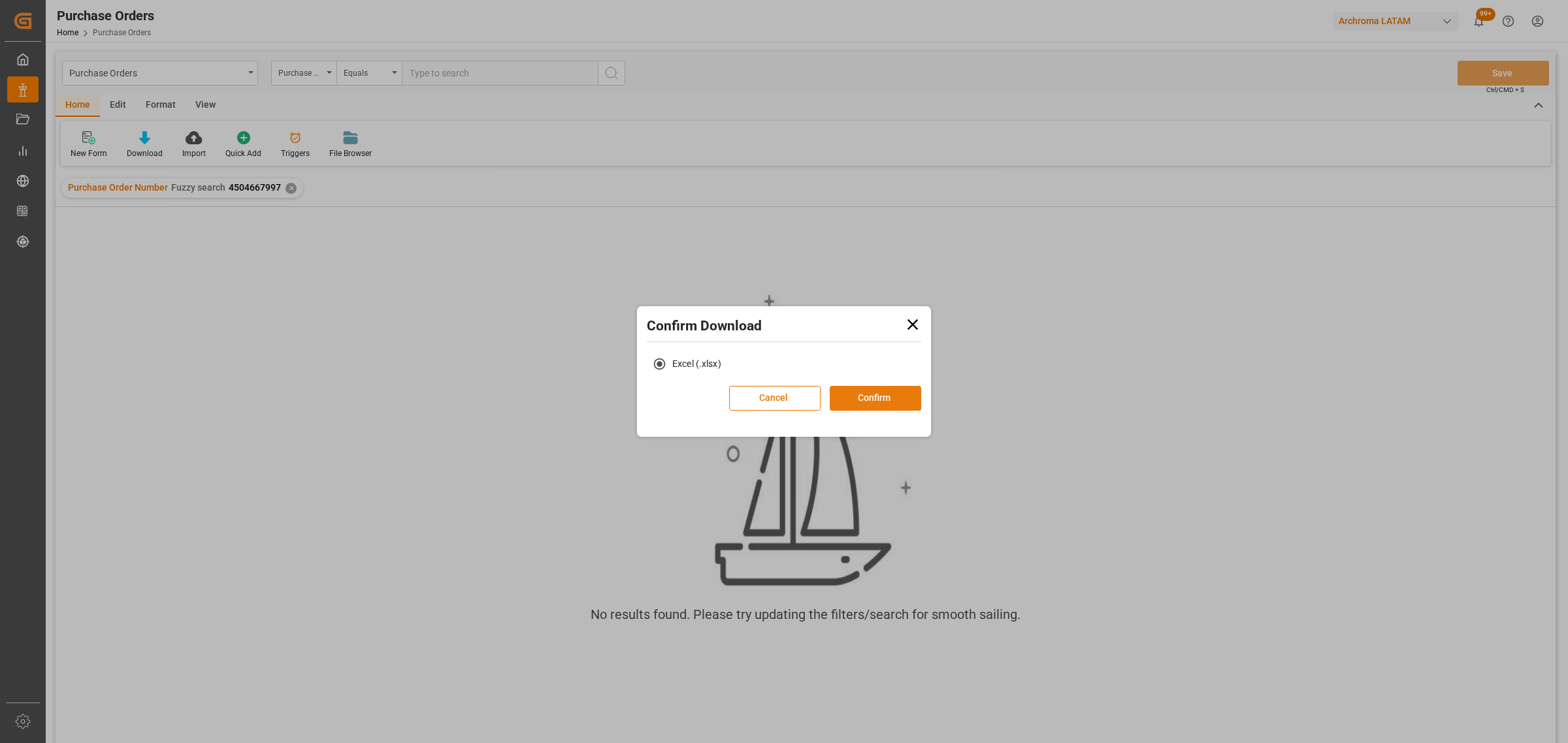
click at [871, 402] on button "Confirm" at bounding box center [876, 398] width 92 height 25
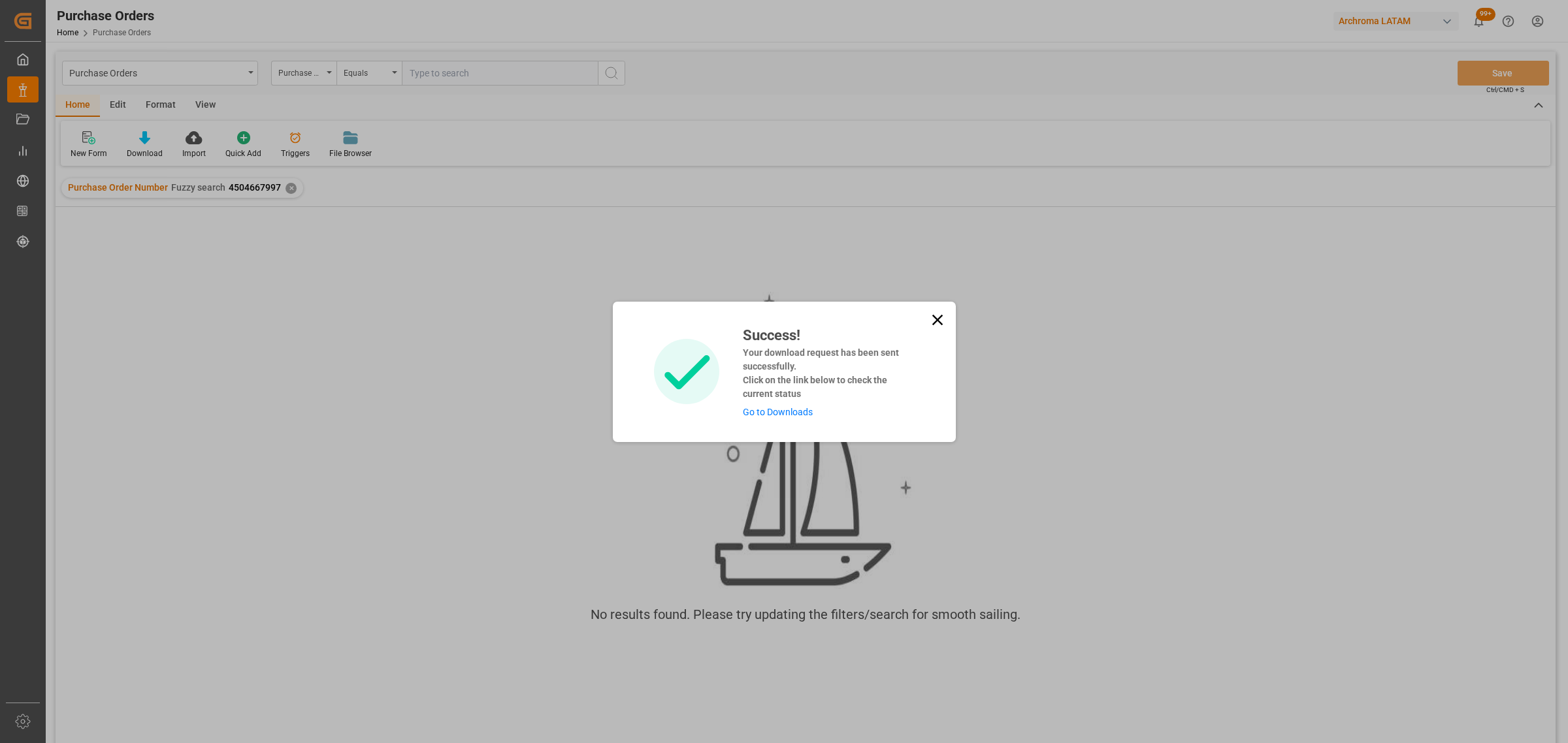
click at [789, 412] on link "Go to Downloads" at bounding box center [777, 412] width 70 height 10
